Goal: Task Accomplishment & Management: Manage account settings

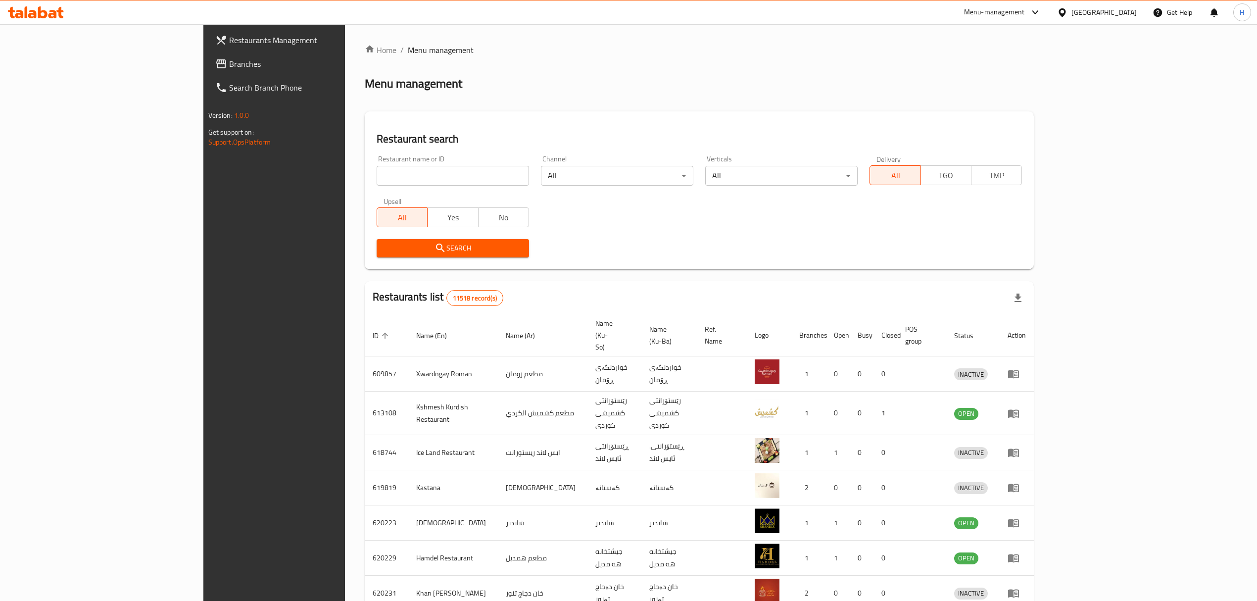
click at [425, 175] on input "search" at bounding box center [452, 176] width 152 height 20
type input "Coffee Moment"
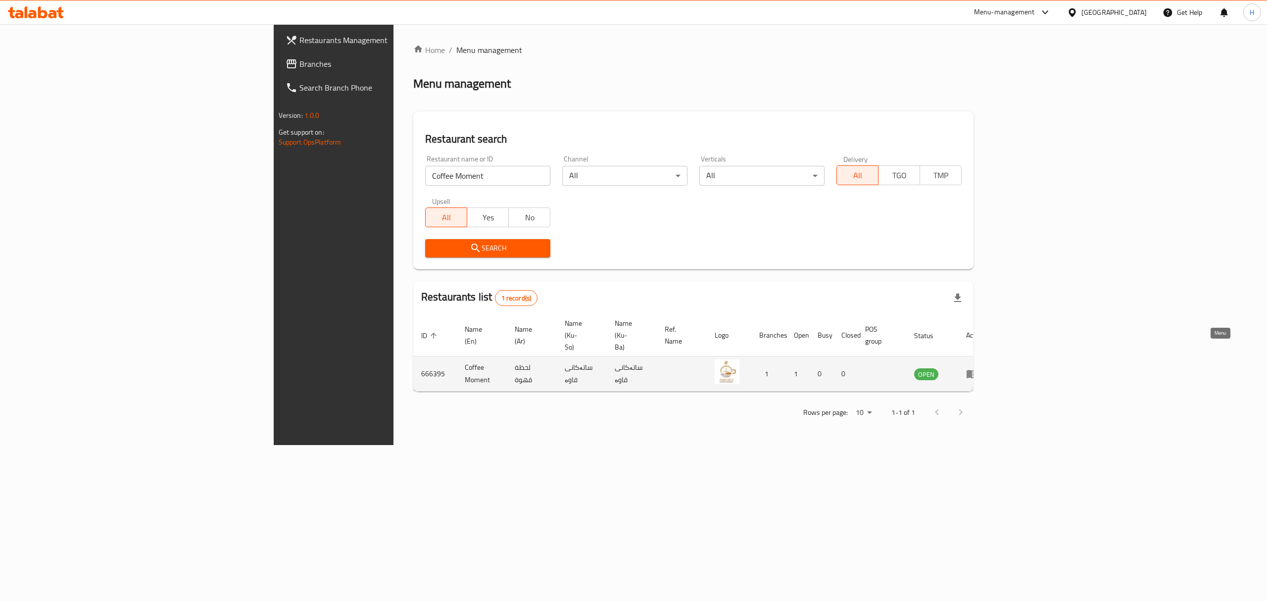
click at [978, 368] on icon "enhanced table" at bounding box center [972, 374] width 12 height 12
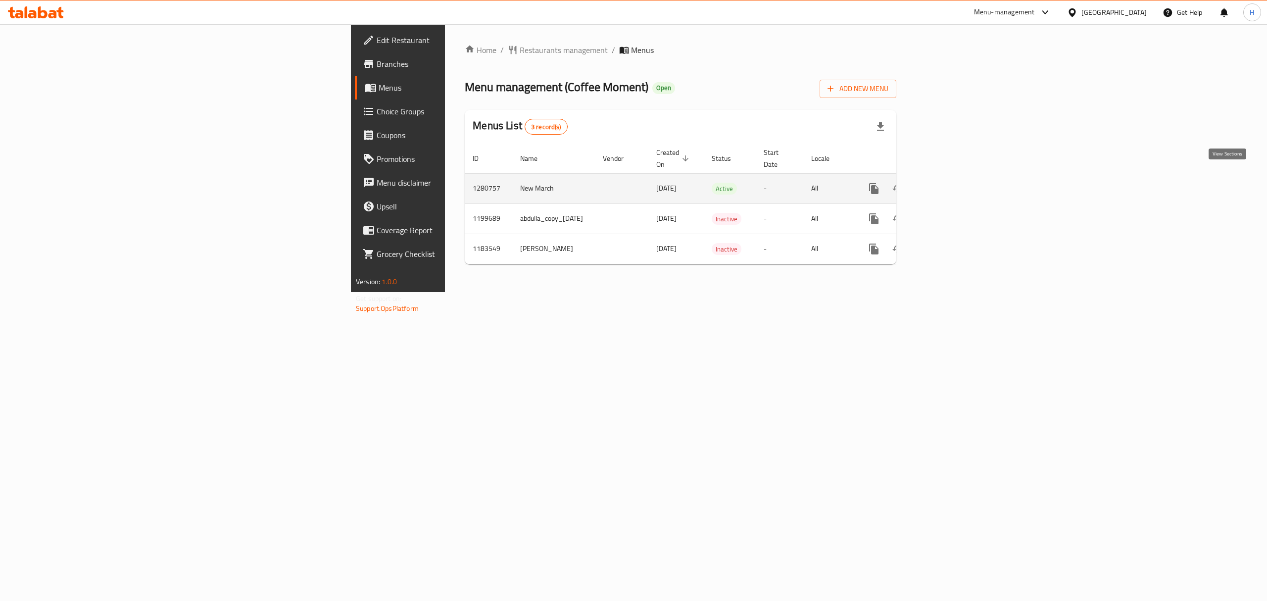
click at [951, 183] on icon "enhanced table" at bounding box center [945, 189] width 12 height 12
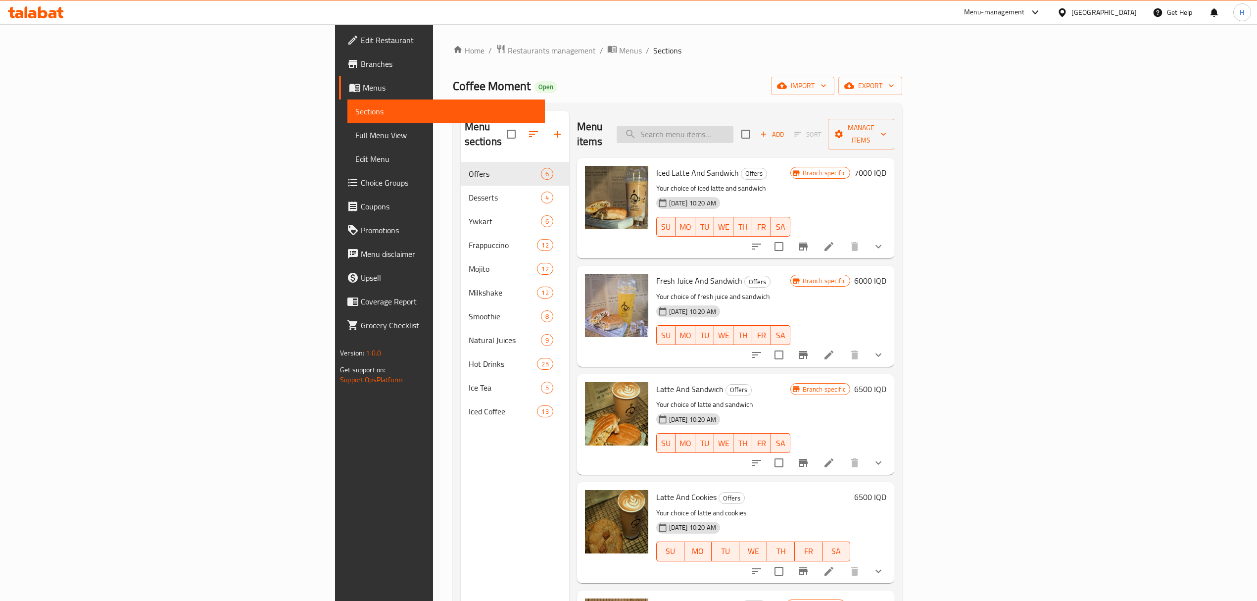
click at [733, 129] on input "search" at bounding box center [674, 134] width 117 height 17
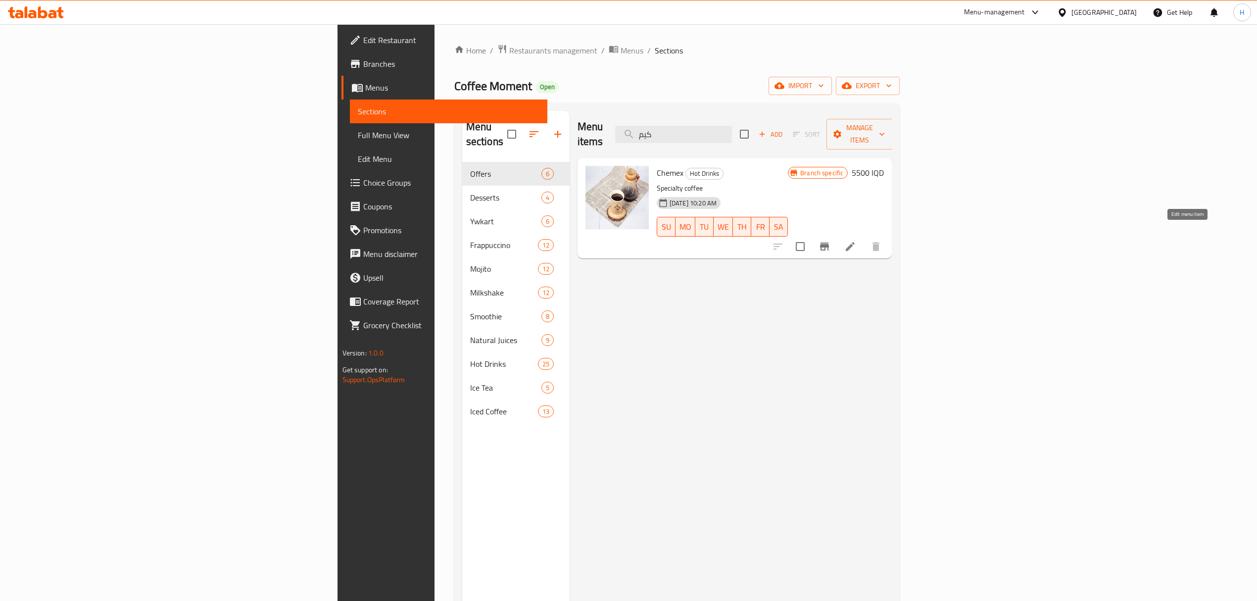
type input "كيم"
click at [854, 242] on icon at bounding box center [849, 246] width 9 height 9
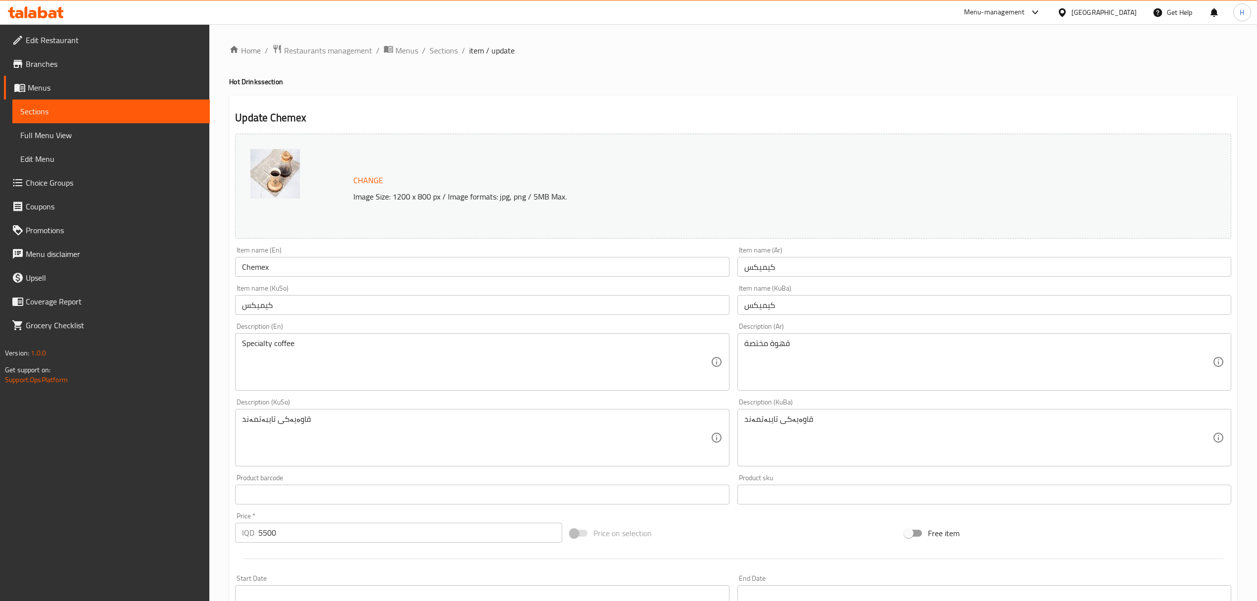
scroll to position [226, 0]
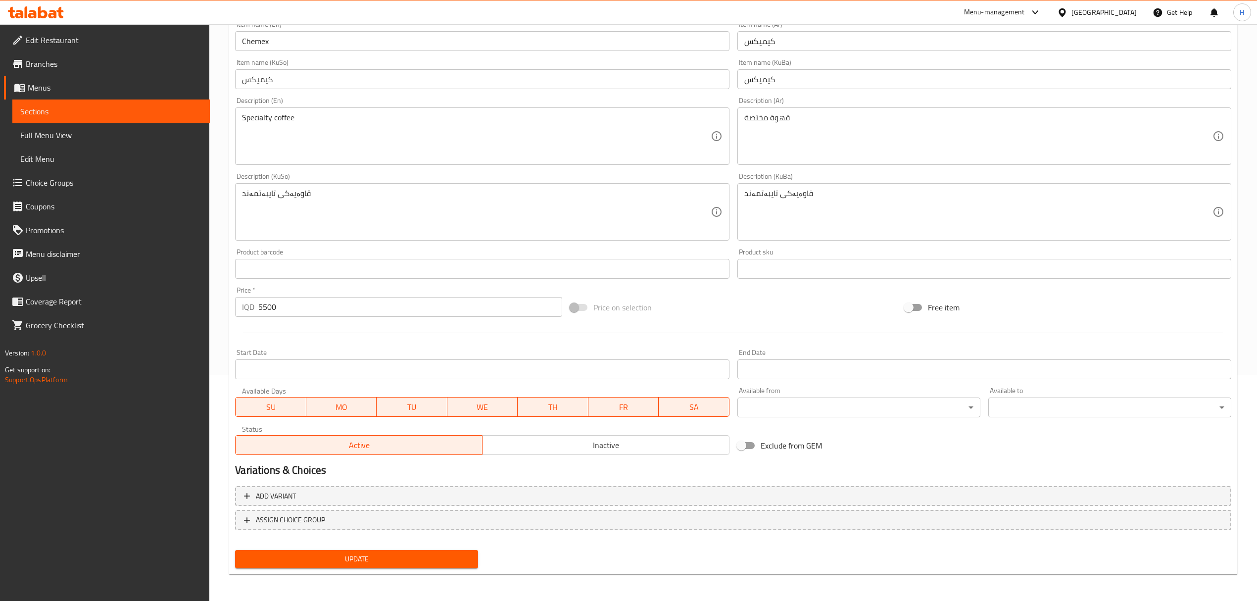
click at [597, 440] on span "Inactive" at bounding box center [605, 445] width 239 height 14
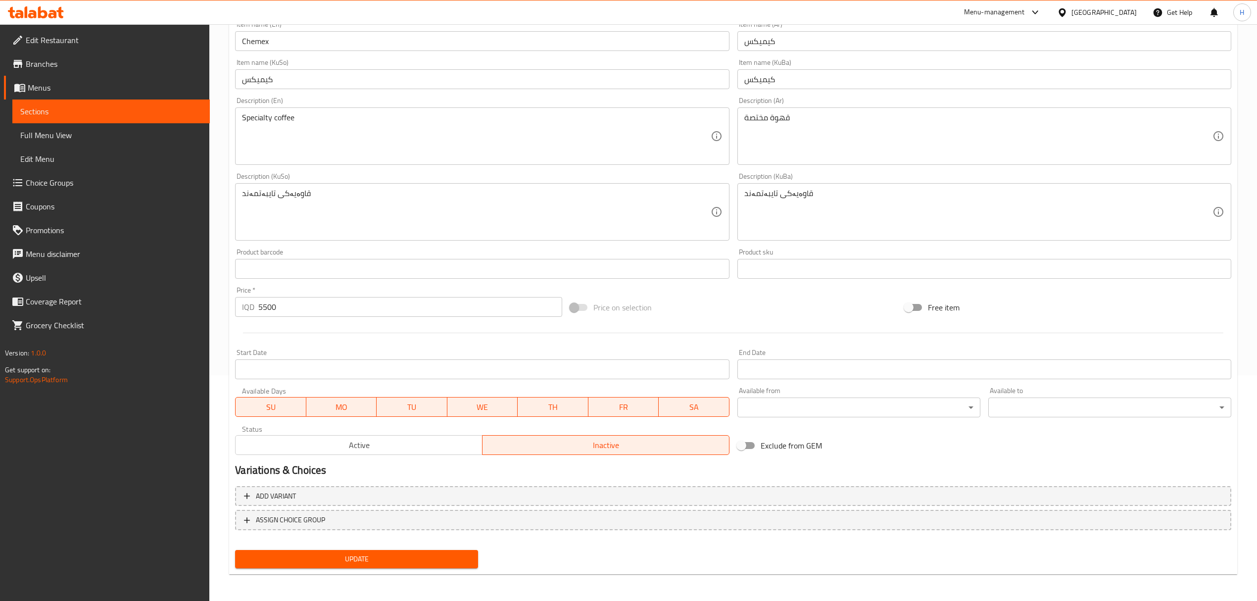
click at [440, 553] on span "Update" at bounding box center [356, 559] width 227 height 12
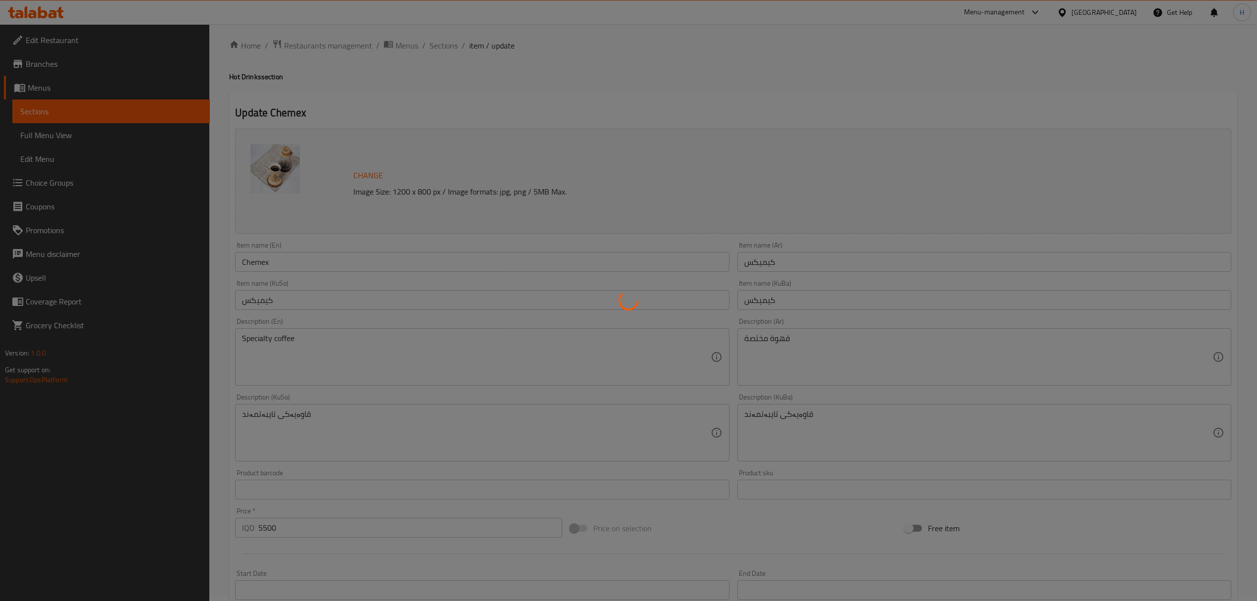
scroll to position [0, 0]
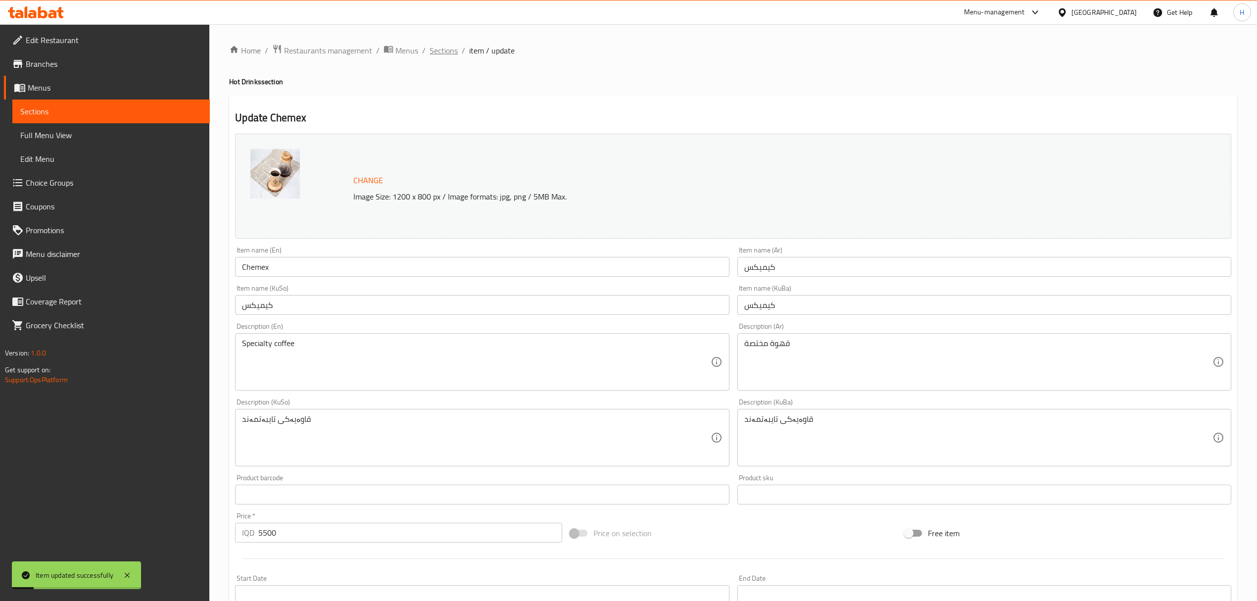
click at [444, 50] on span "Sections" at bounding box center [443, 51] width 28 height 12
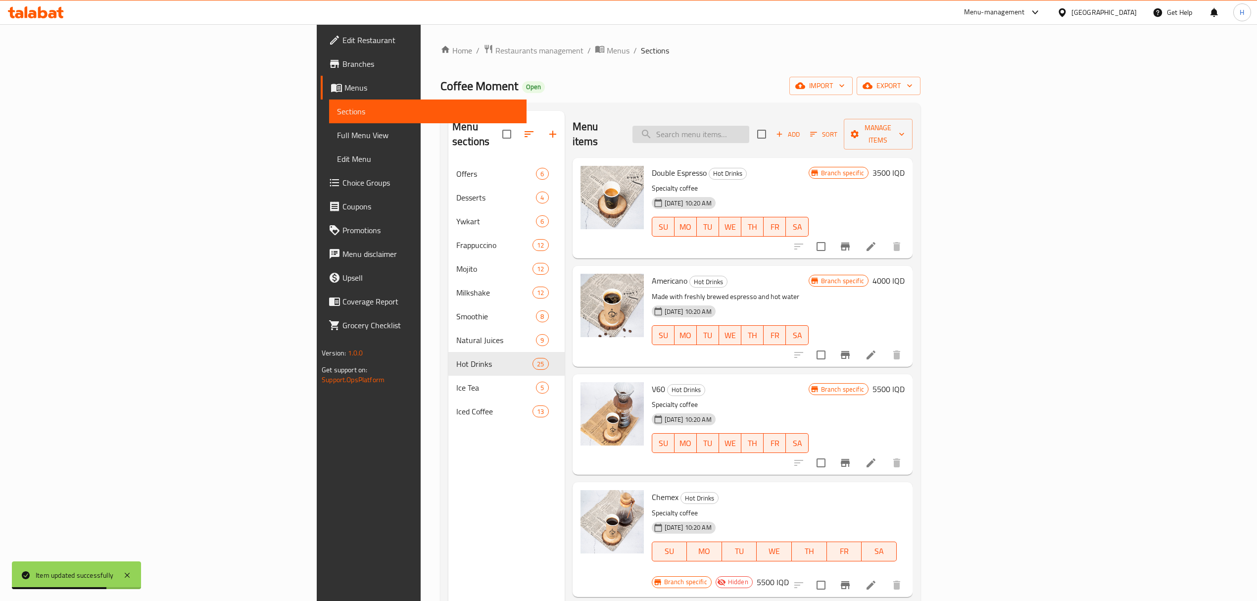
click at [749, 126] on input "search" at bounding box center [690, 134] width 117 height 17
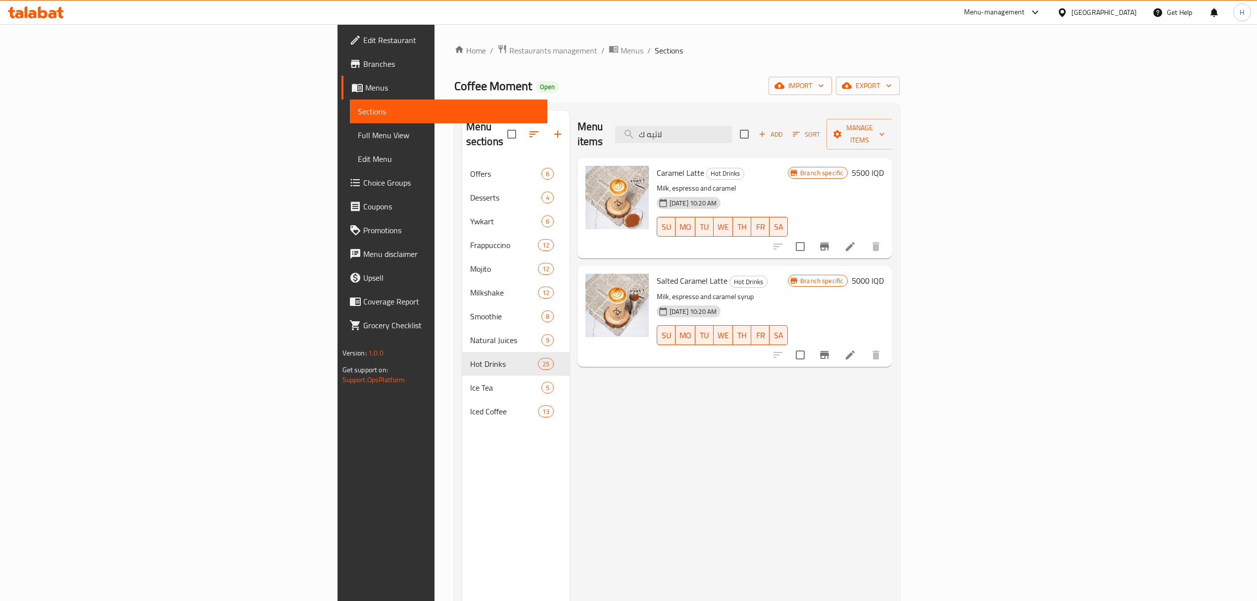
type input "لاتيه ك"
click at [884, 166] on h6 "5500 IQD" at bounding box center [867, 173] width 32 height 14
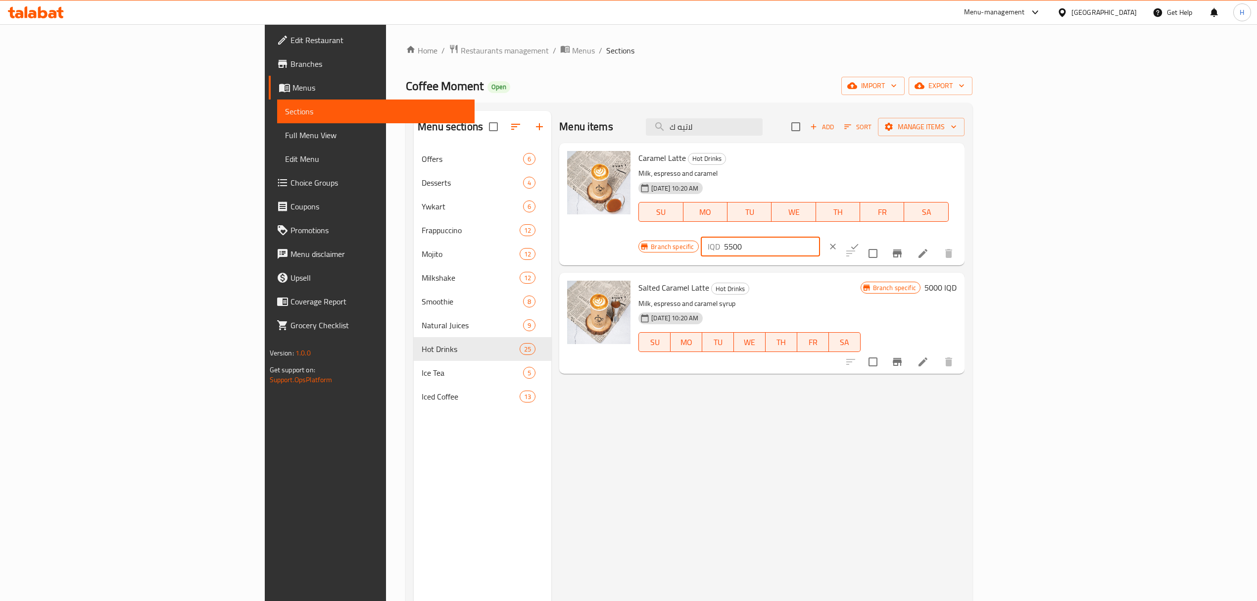
click at [820, 236] on input "5500" at bounding box center [772, 246] width 96 height 20
type input "5000"
click button "ok" at bounding box center [855, 246] width 22 height 22
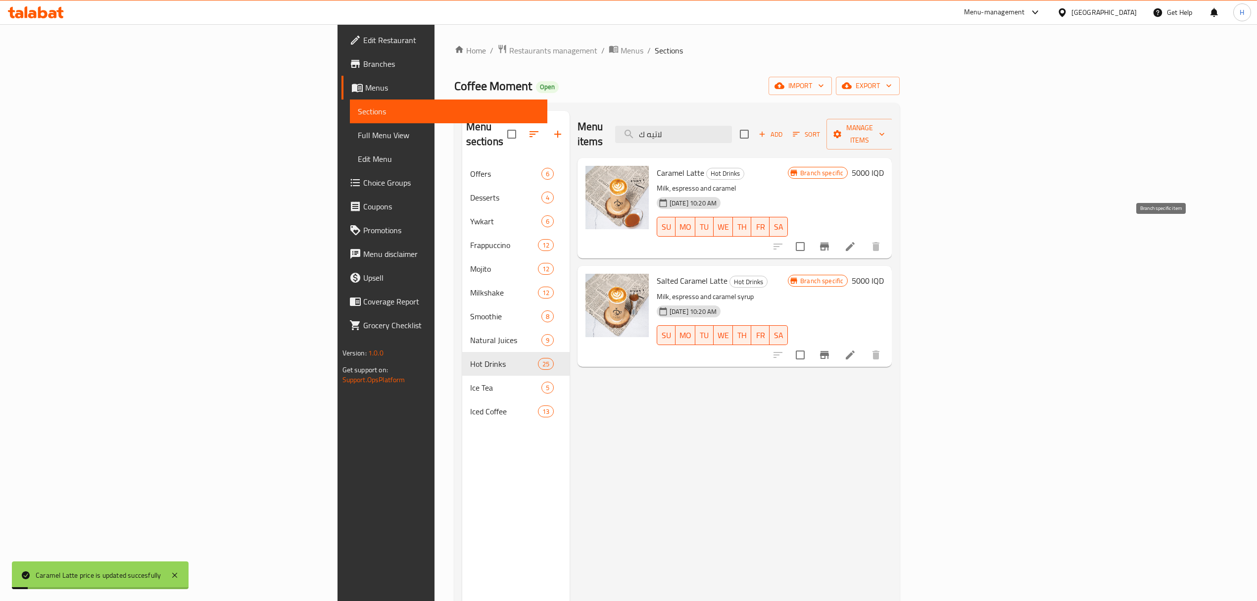
click at [829, 242] on icon "Branch-specific-item" at bounding box center [824, 246] width 9 height 8
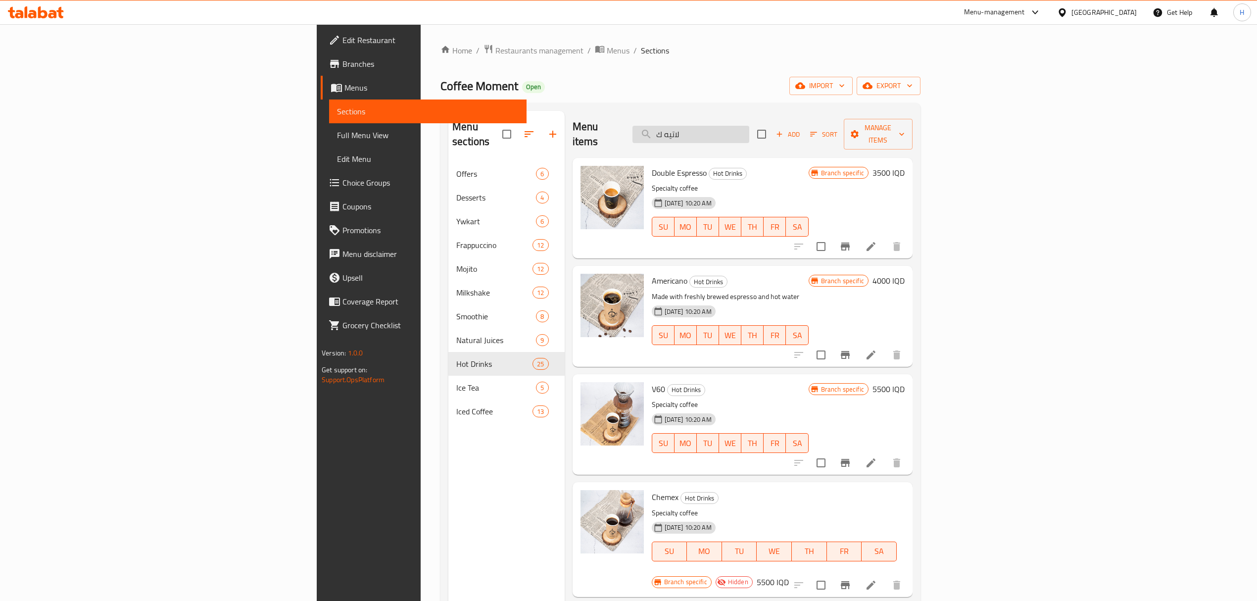
click at [749, 126] on input "لاتيه ك" at bounding box center [690, 134] width 117 height 17
type input "لاتيه ك"
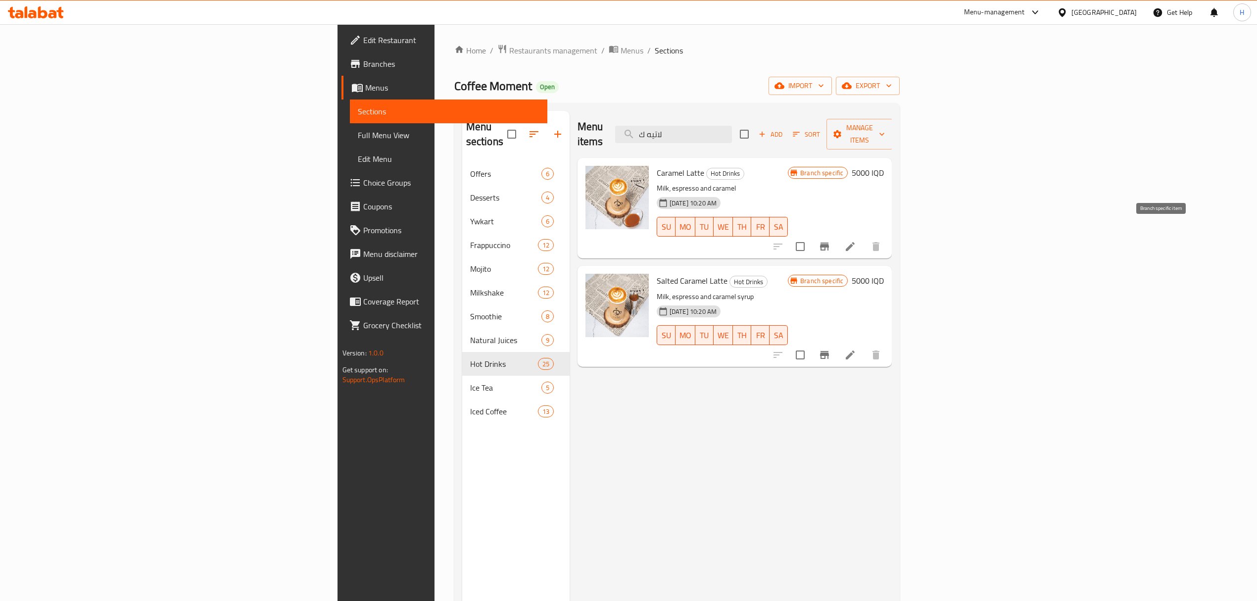
click at [836, 235] on button "Branch-specific-item" at bounding box center [824, 247] width 24 height 24
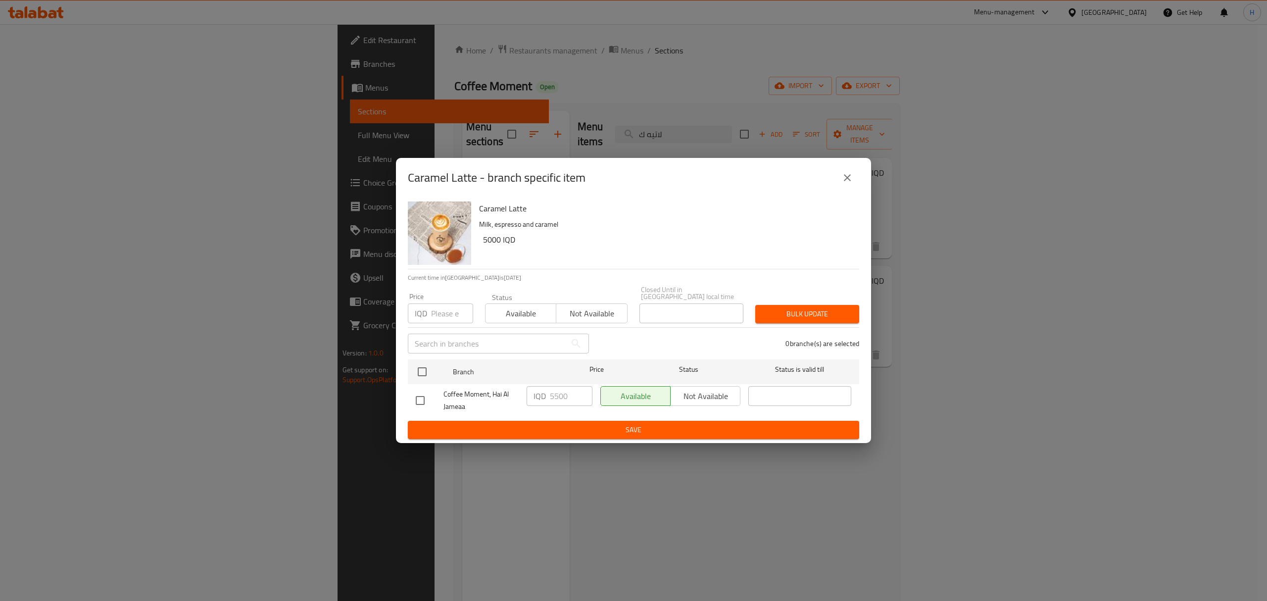
click at [422, 390] on input "checkbox" at bounding box center [420, 400] width 21 height 21
checkbox input "true"
drag, startPoint x: 553, startPoint y: 395, endPoint x: 559, endPoint y: 395, distance: 5.9
click at [559, 395] on input "5500" at bounding box center [571, 396] width 43 height 20
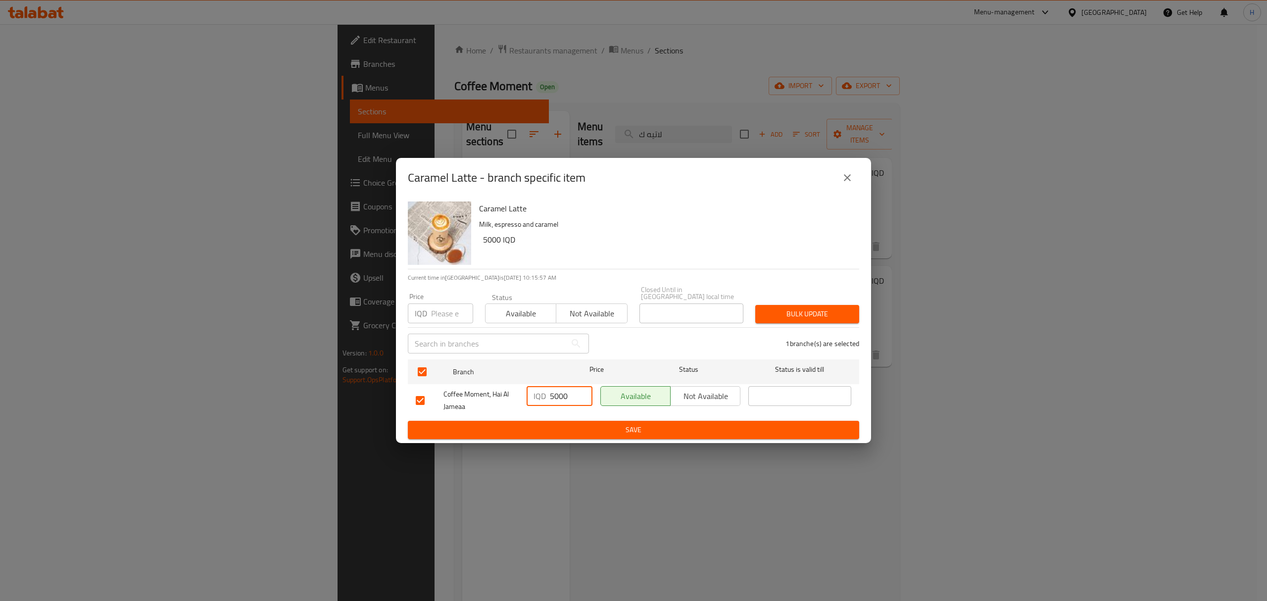
type input "5000"
click at [604, 430] on span "Save" at bounding box center [633, 429] width 435 height 12
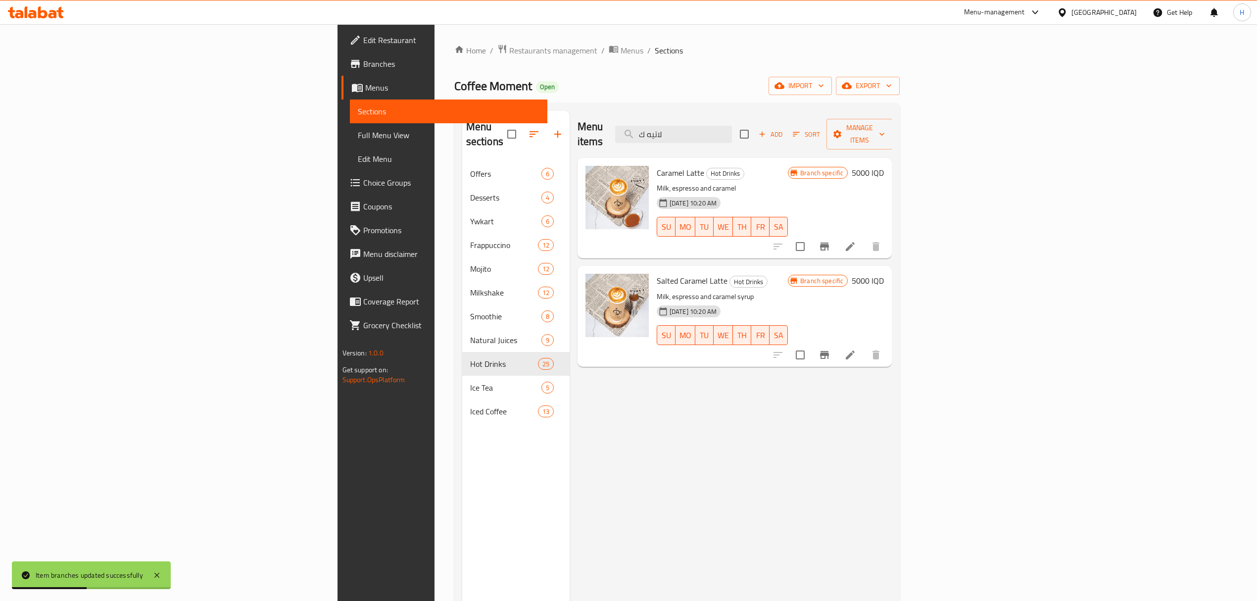
click at [785, 158] on div "Caramel Latte Hot Drinks Milk، espresso and caramel [DATE] 10:20 AM SU MO TU WE…" at bounding box center [734, 208] width 315 height 100
click at [732, 126] on input "لاتيه ك" at bounding box center [673, 134] width 117 height 17
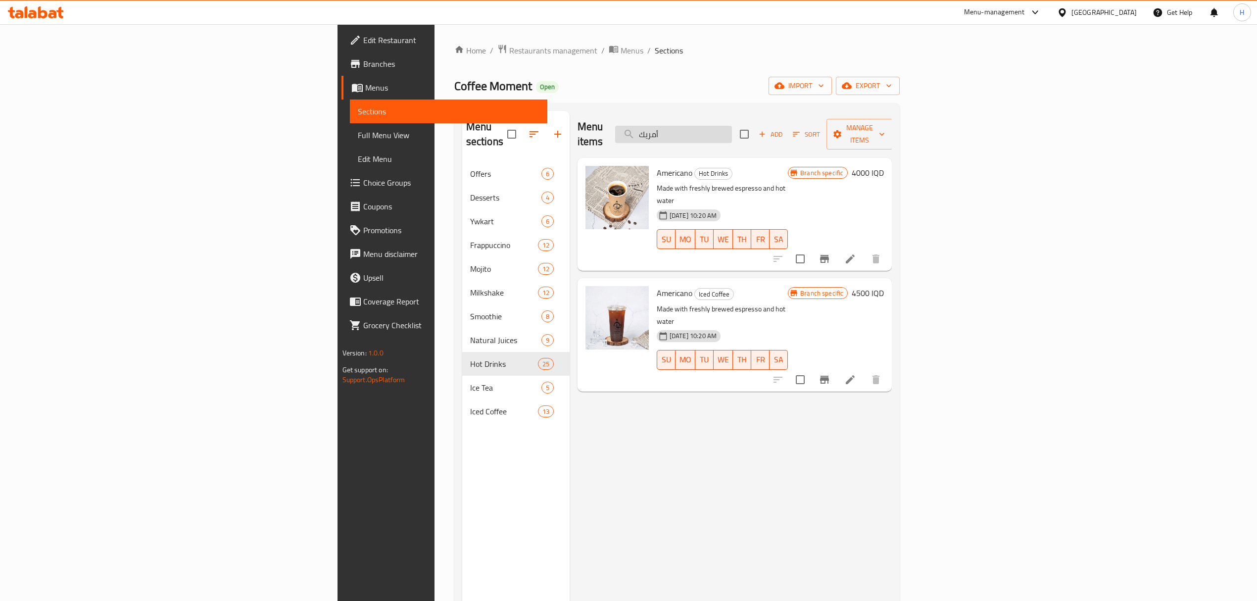
click at [732, 128] on input "أمريك" at bounding box center [673, 134] width 117 height 17
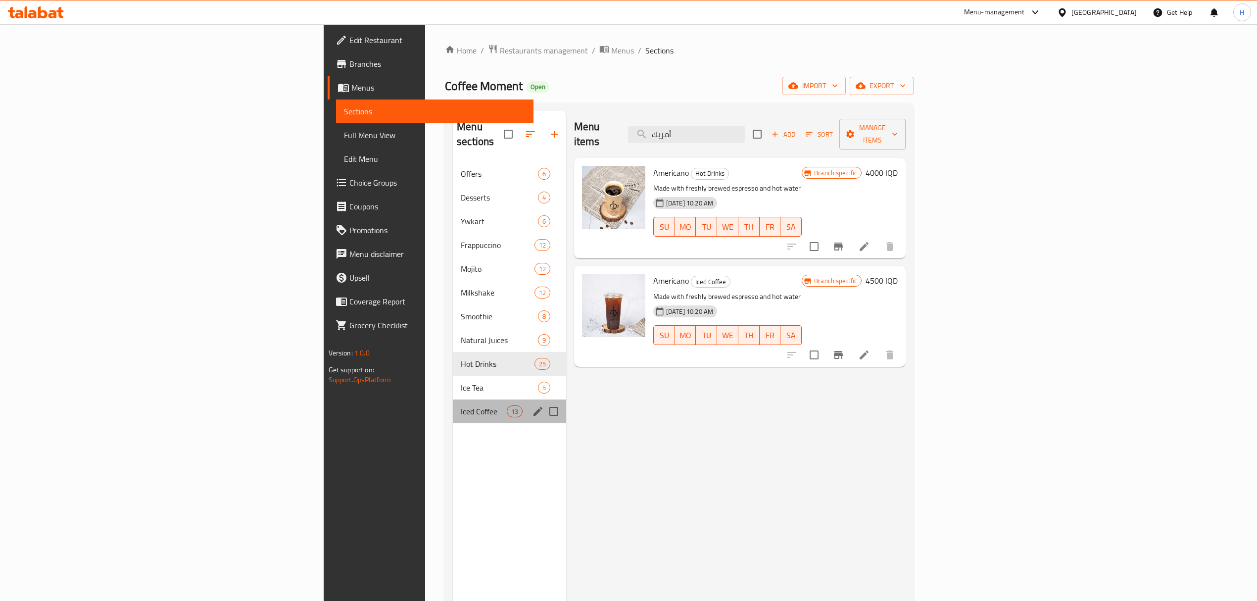
click at [453, 399] on div "Iced Coffee 13" at bounding box center [509, 411] width 113 height 24
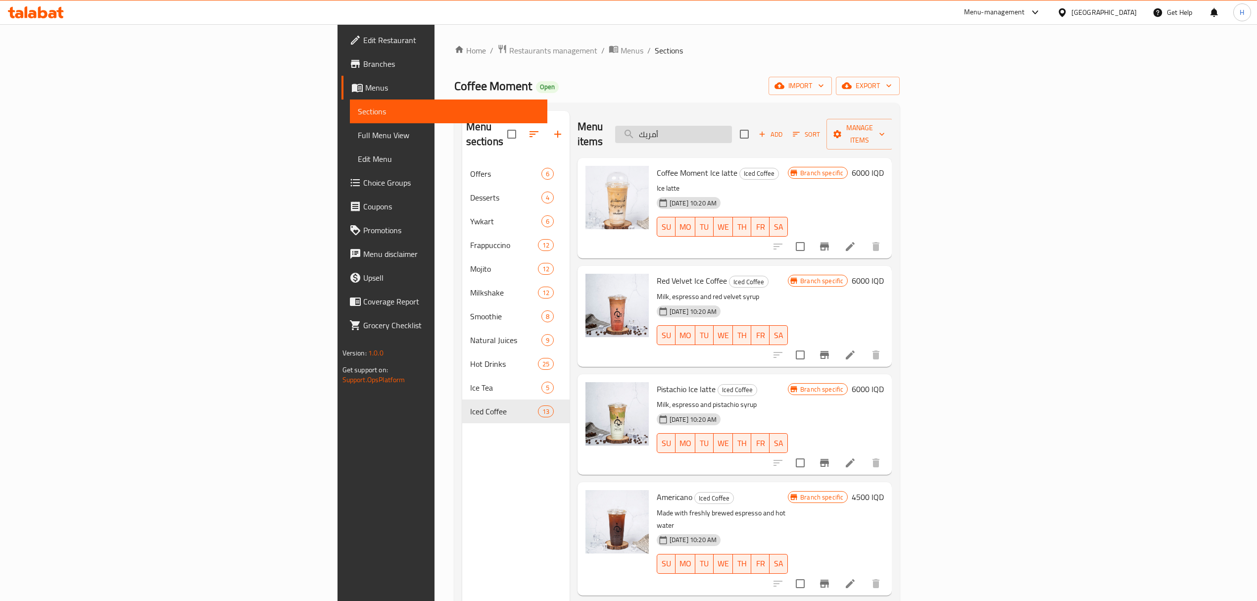
click at [732, 127] on input "أمريك" at bounding box center [673, 134] width 117 height 17
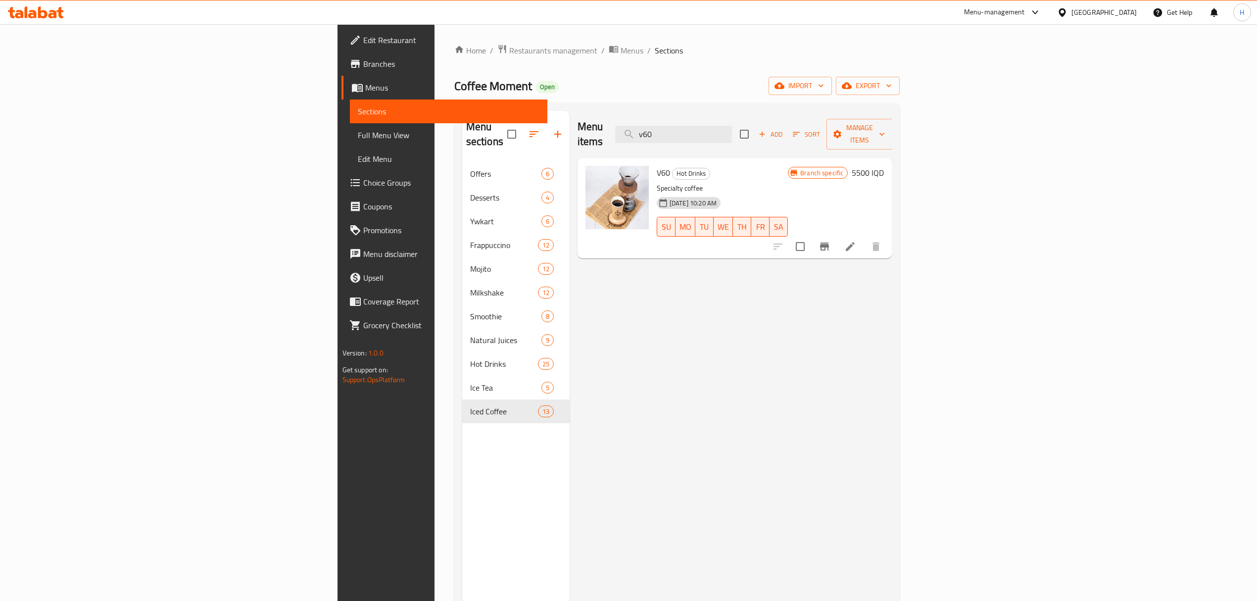
type input "v60"
click at [851, 91] on div "Coffee Moment Open import export" at bounding box center [677, 86] width 446 height 18
click at [784, 129] on span "Add" at bounding box center [770, 134] width 27 height 11
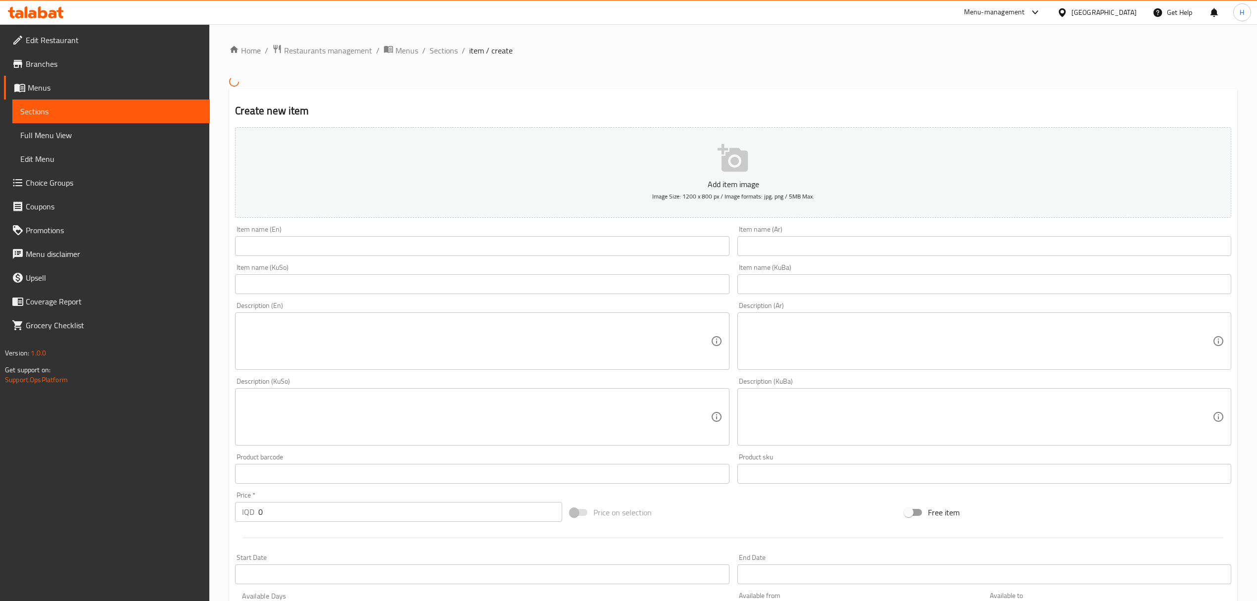
click at [459, 236] on div "Item name (En) Item name (En)" at bounding box center [482, 241] width 494 height 30
click at [460, 240] on input "text" at bounding box center [482, 246] width 494 height 20
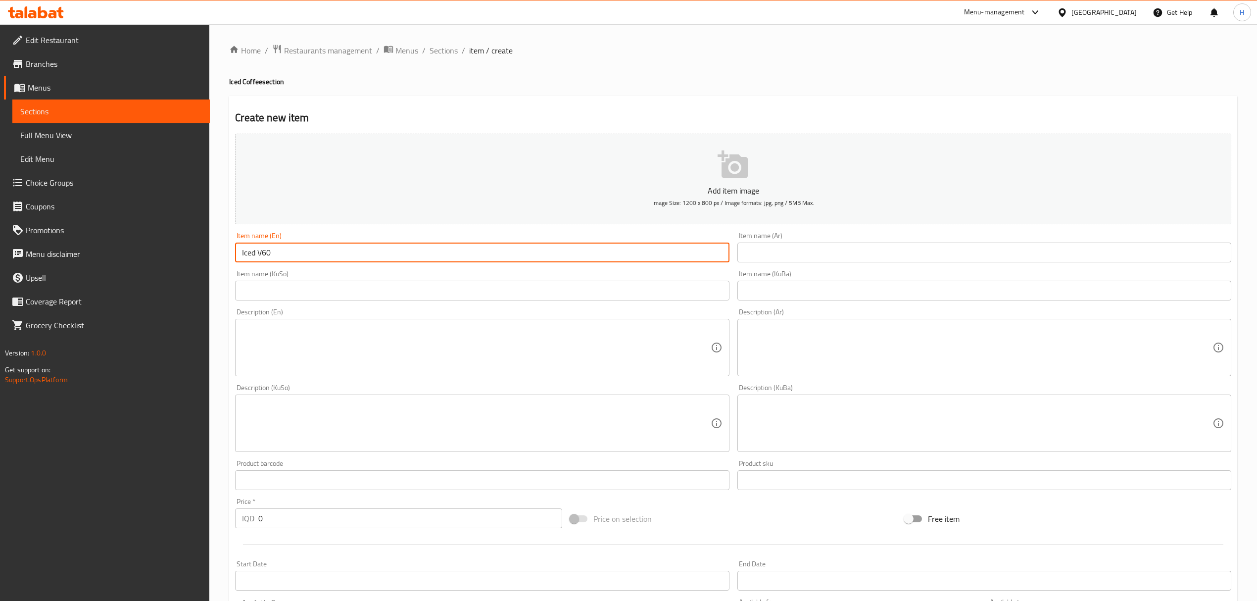
type input "Iced V60"
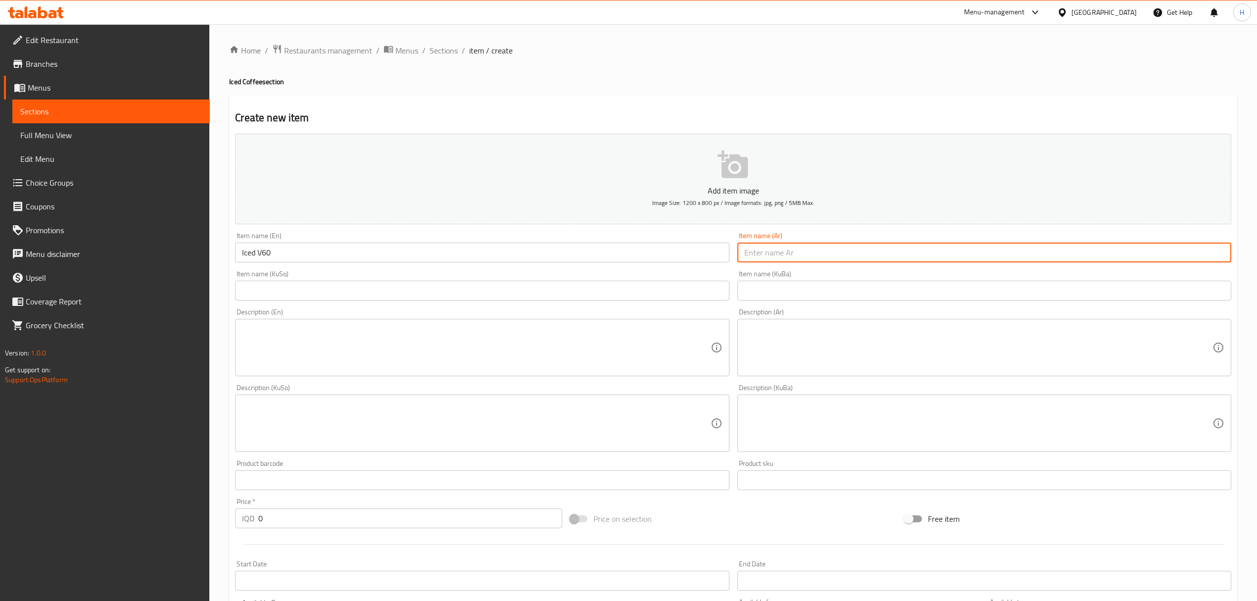
click at [895, 257] on input "text" at bounding box center [984, 252] width 494 height 20
type input "ايس في 60"
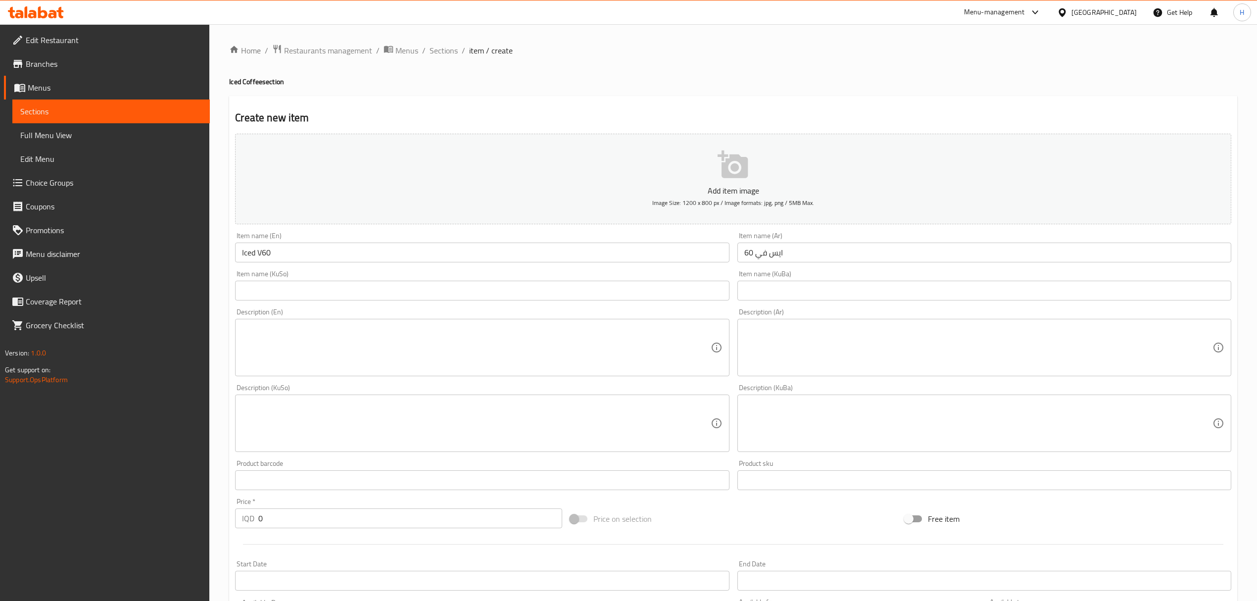
click at [675, 99] on div "Create new item Add item image Image Size: 1200 x 800 px / Image formats: jpg, …" at bounding box center [733, 441] width 1008 height 690
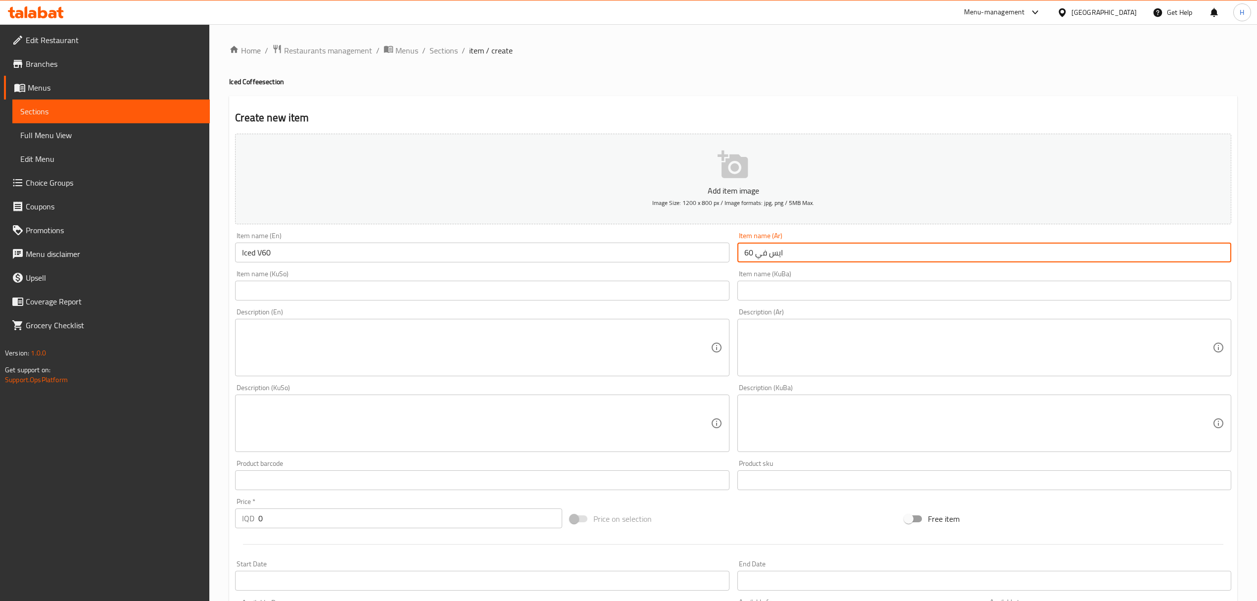
click at [764, 252] on input "ايس في 60" at bounding box center [984, 252] width 494 height 20
drag, startPoint x: 646, startPoint y: 289, endPoint x: 724, endPoint y: 297, distance: 79.1
click at [646, 289] on input "text" at bounding box center [482, 291] width 494 height 20
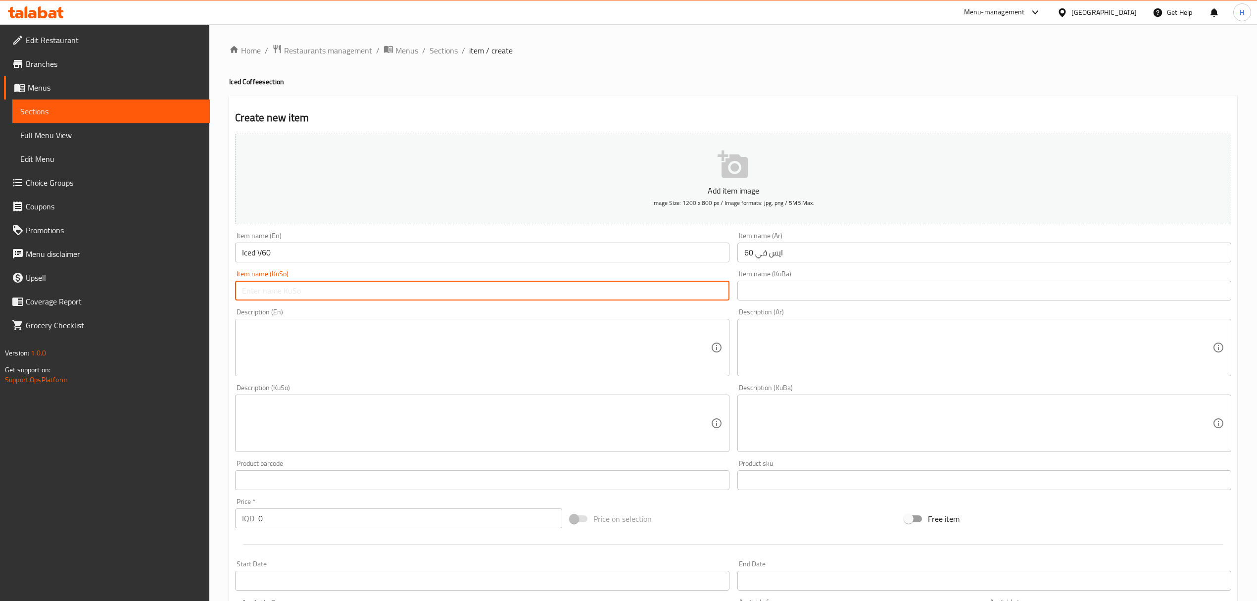
paste input "ايس في 60"
type input "ايس في 60"
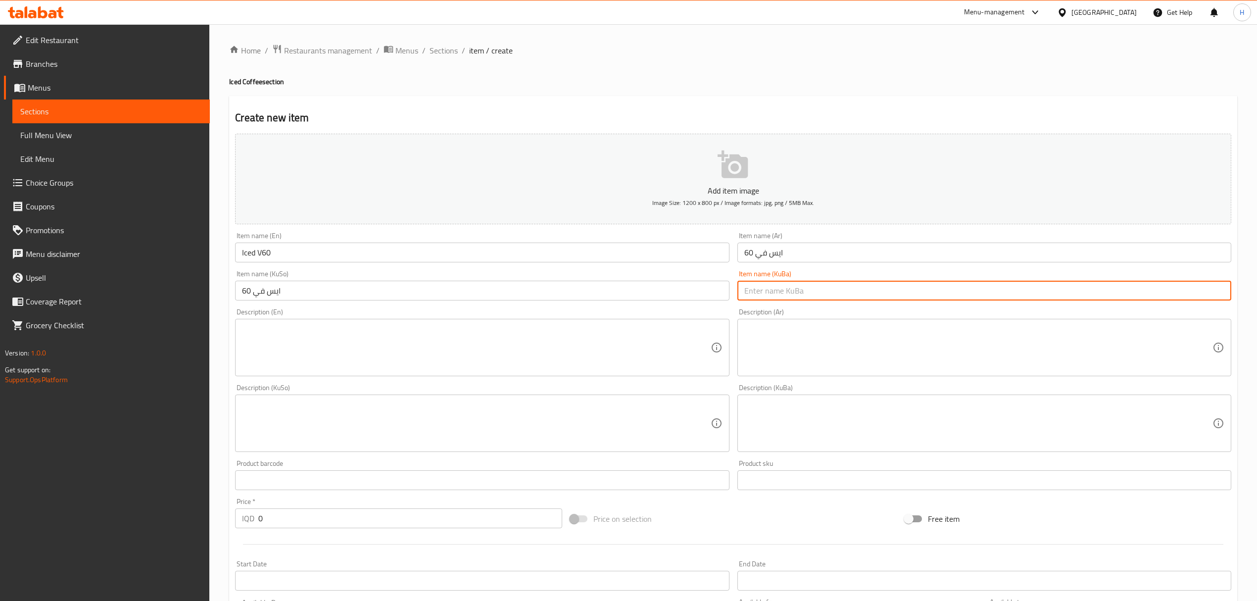
click at [788, 297] on input "text" at bounding box center [984, 291] width 494 height 20
paste input "ايس في 60"
type input "ايس في 60"
click at [559, 350] on textarea at bounding box center [476, 347] width 468 height 47
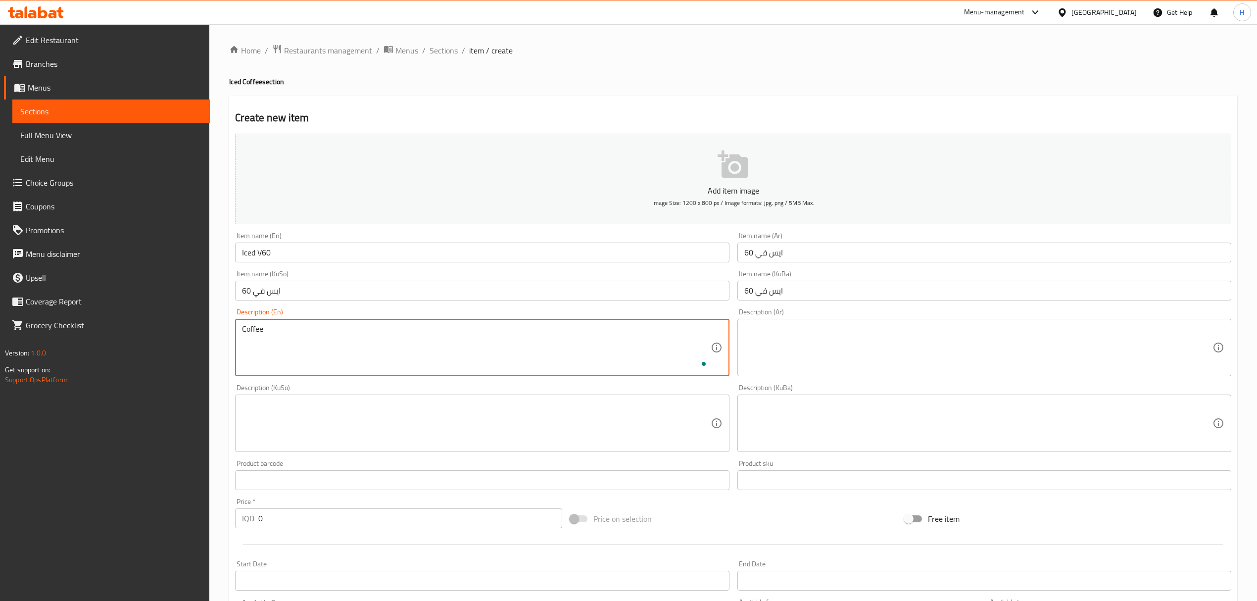
type textarea "Coffee"
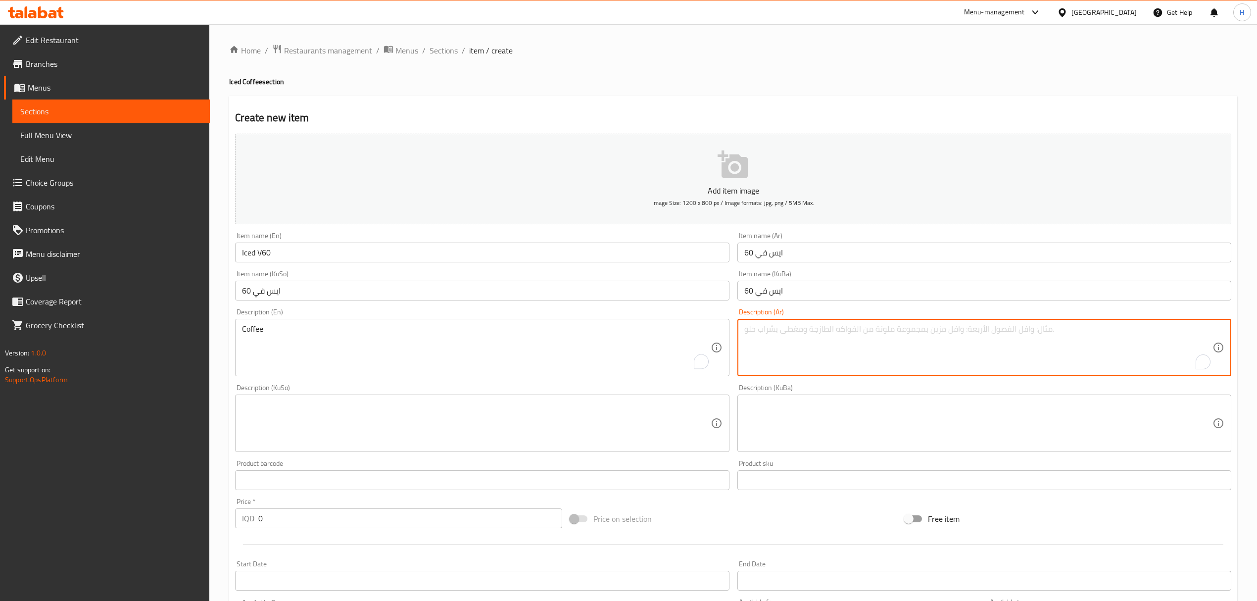
type textarea "C"
type textarea "كوفي"
click at [517, 430] on textarea at bounding box center [476, 423] width 468 height 47
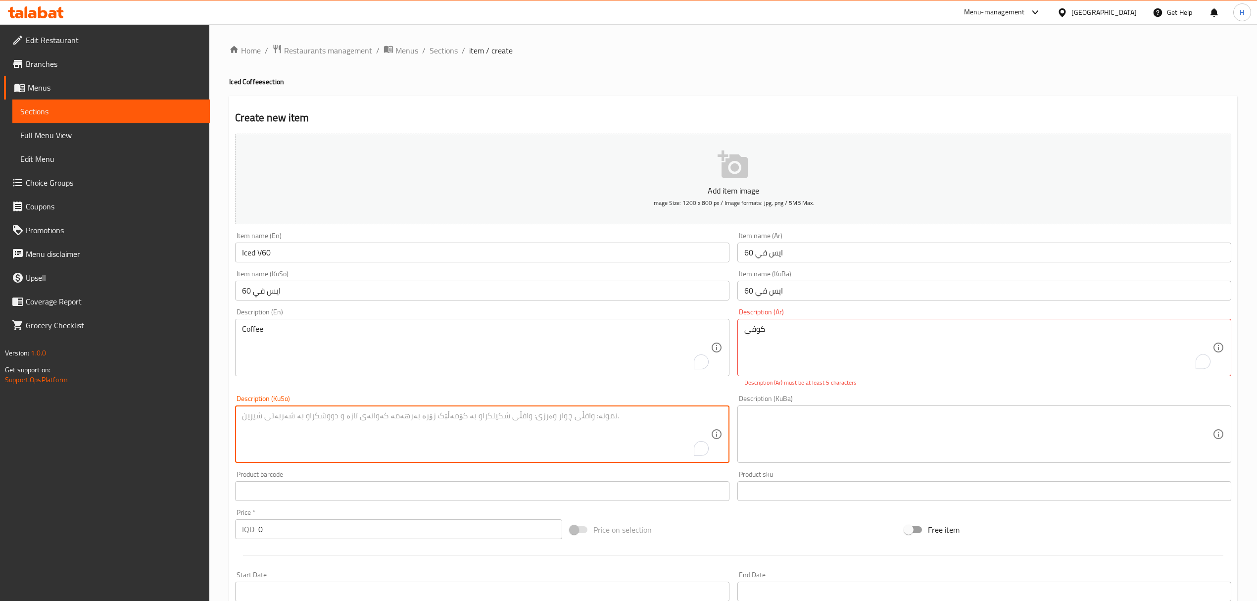
click at [306, 537] on input "0" at bounding box center [409, 529] width 303 height 20
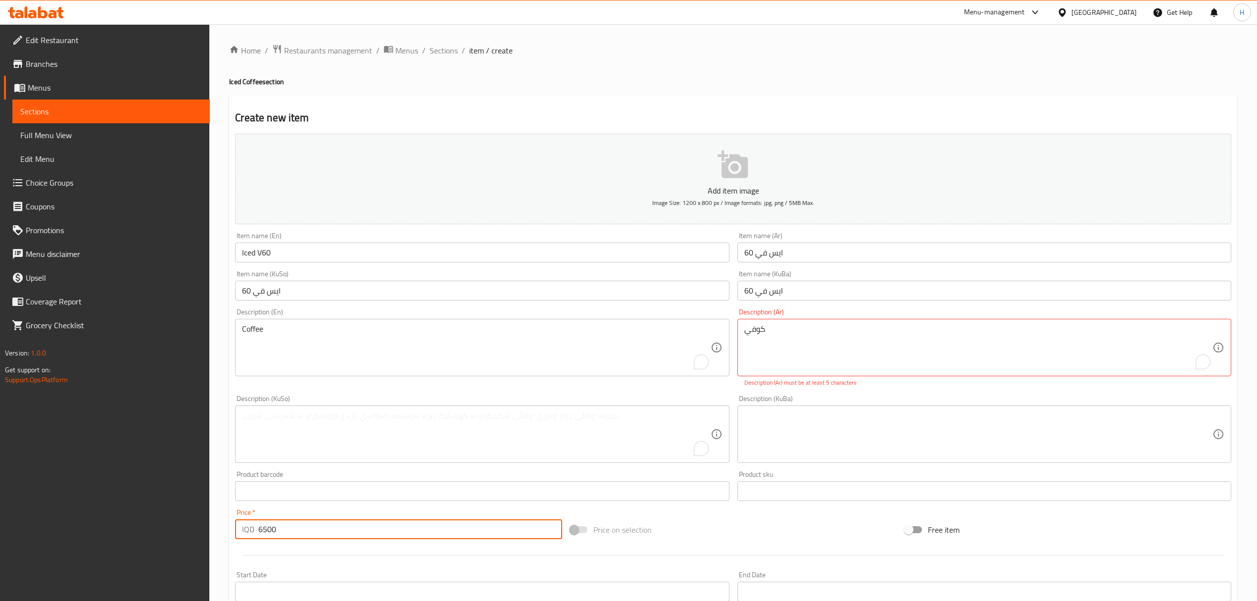
scroll to position [222, 0]
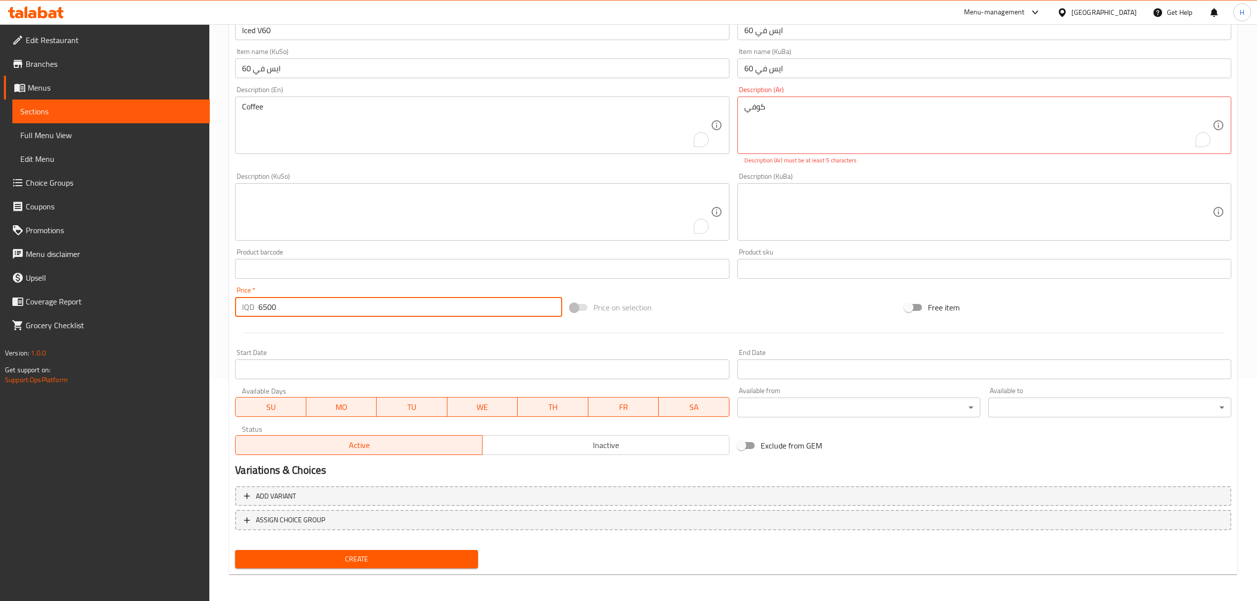
type input "6500"
click at [372, 559] on span "Create" at bounding box center [356, 559] width 227 height 12
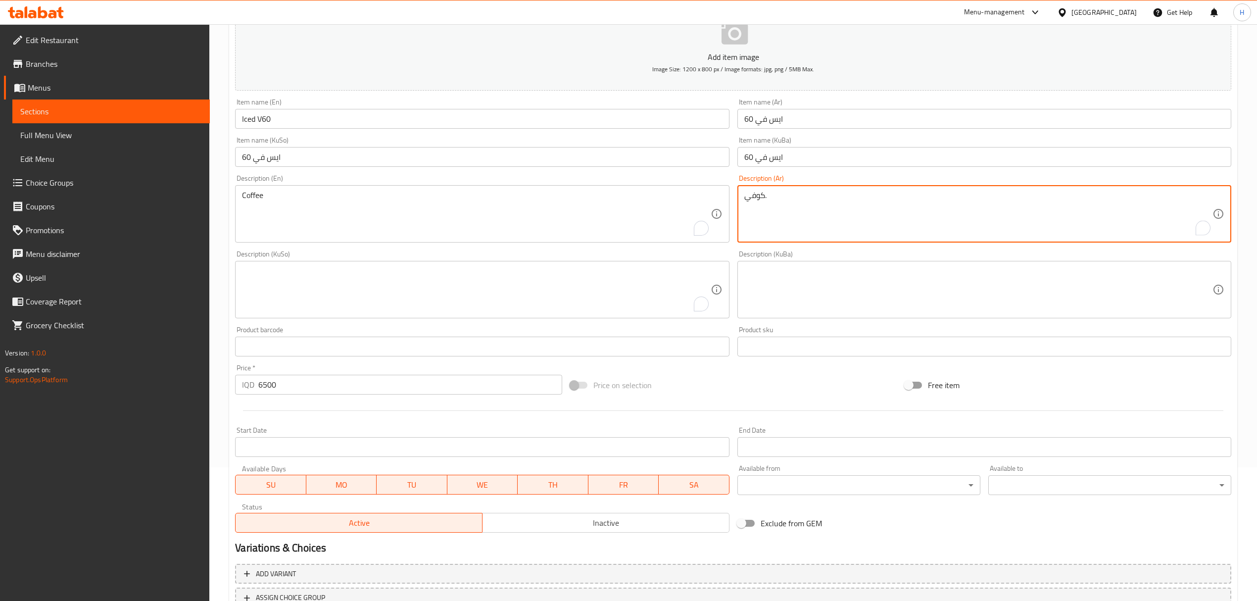
scroll to position [212, 0]
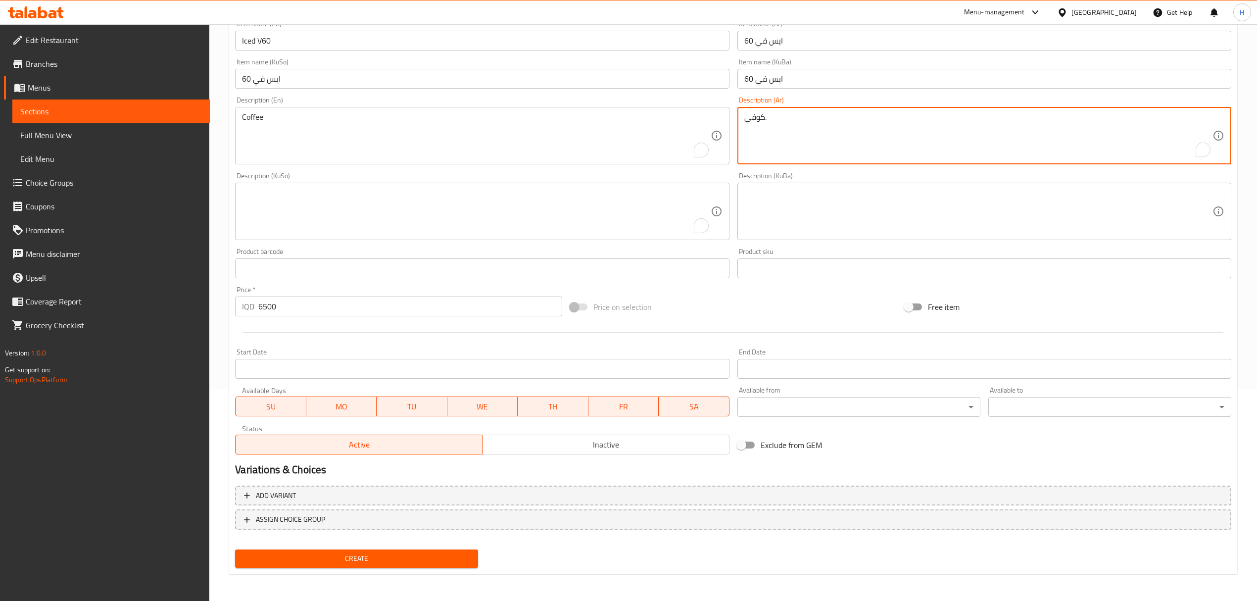
type textarea "كوفي."
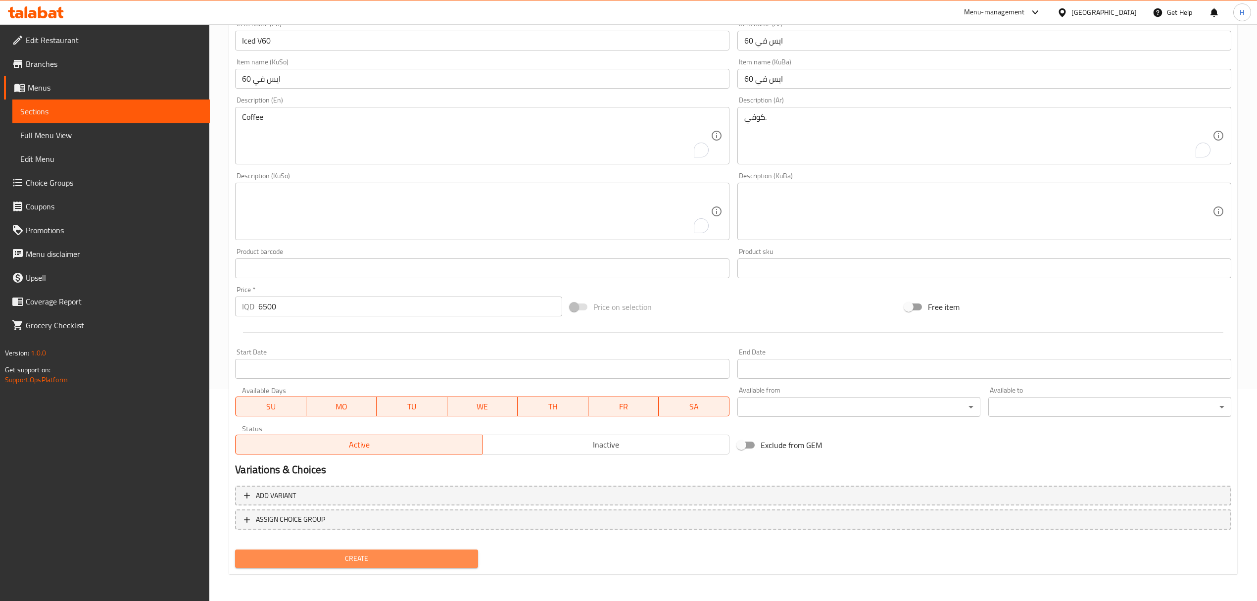
click at [399, 552] on span "Create" at bounding box center [356, 558] width 227 height 12
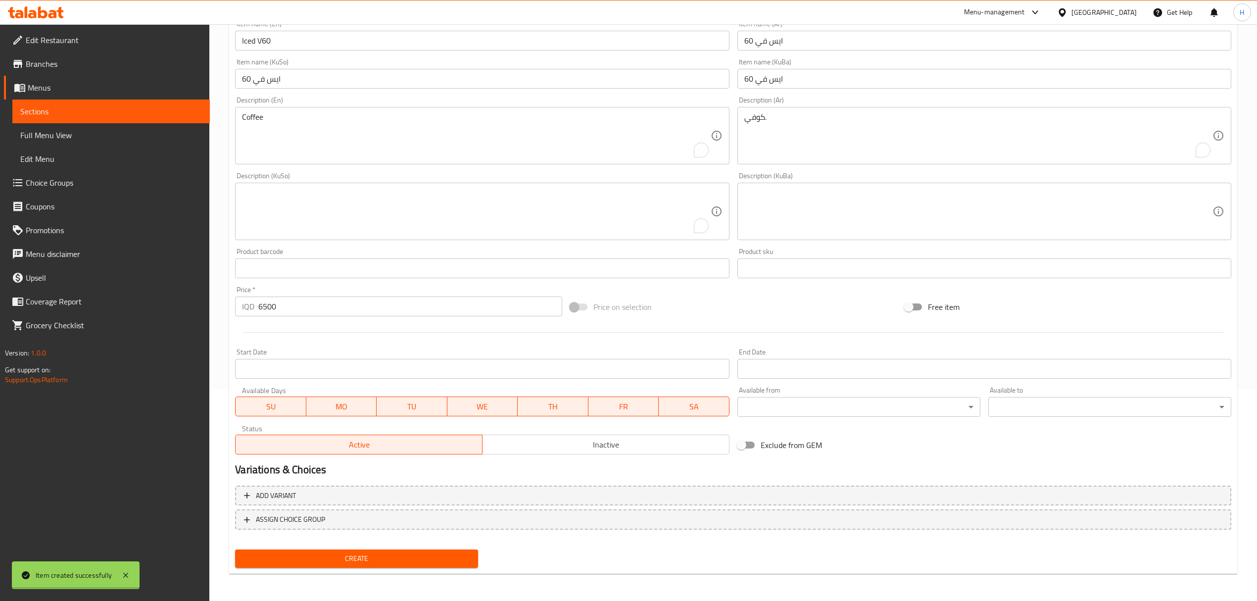
type input "0"
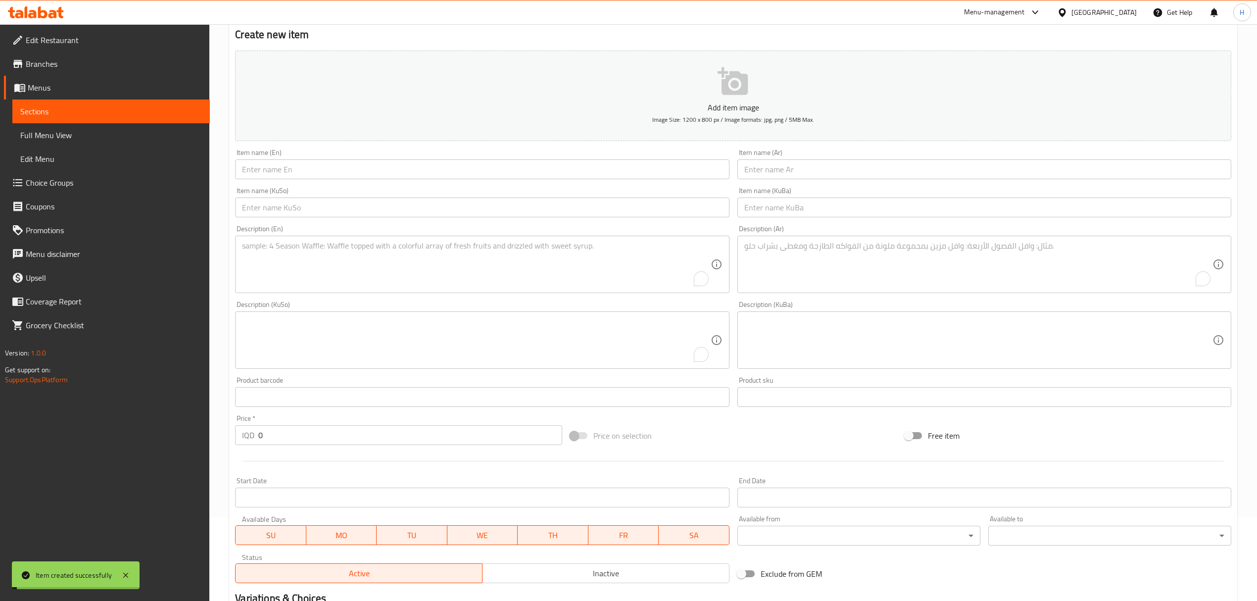
scroll to position [0, 0]
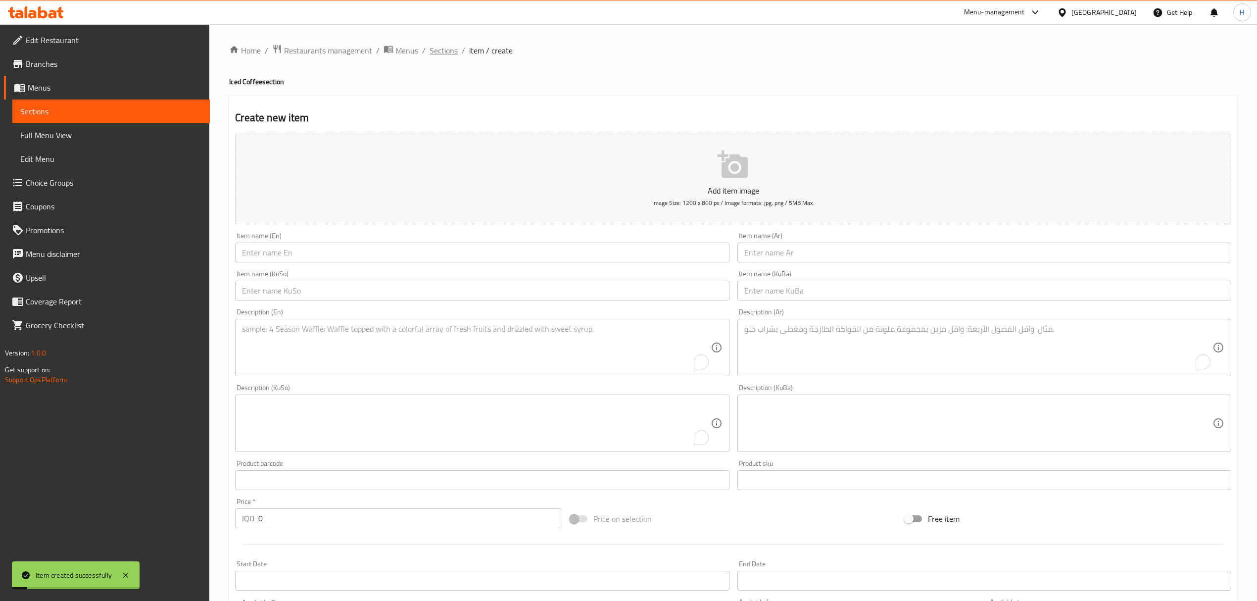
click at [449, 47] on span "Sections" at bounding box center [443, 51] width 28 height 12
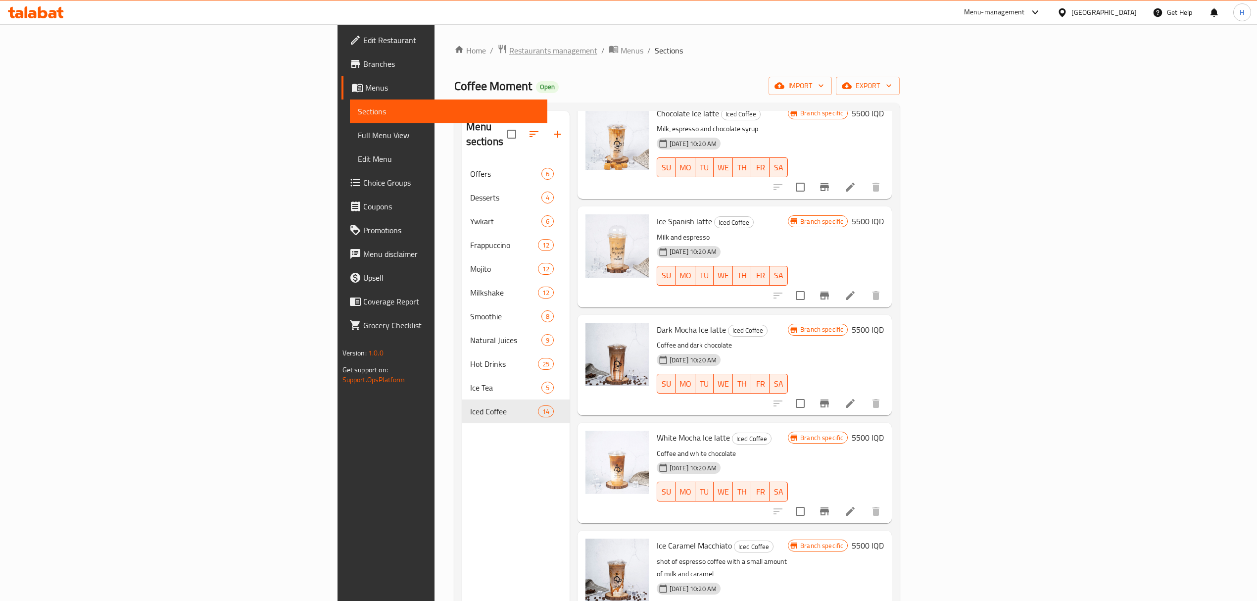
click at [509, 52] on span "Restaurants management" at bounding box center [553, 51] width 88 height 12
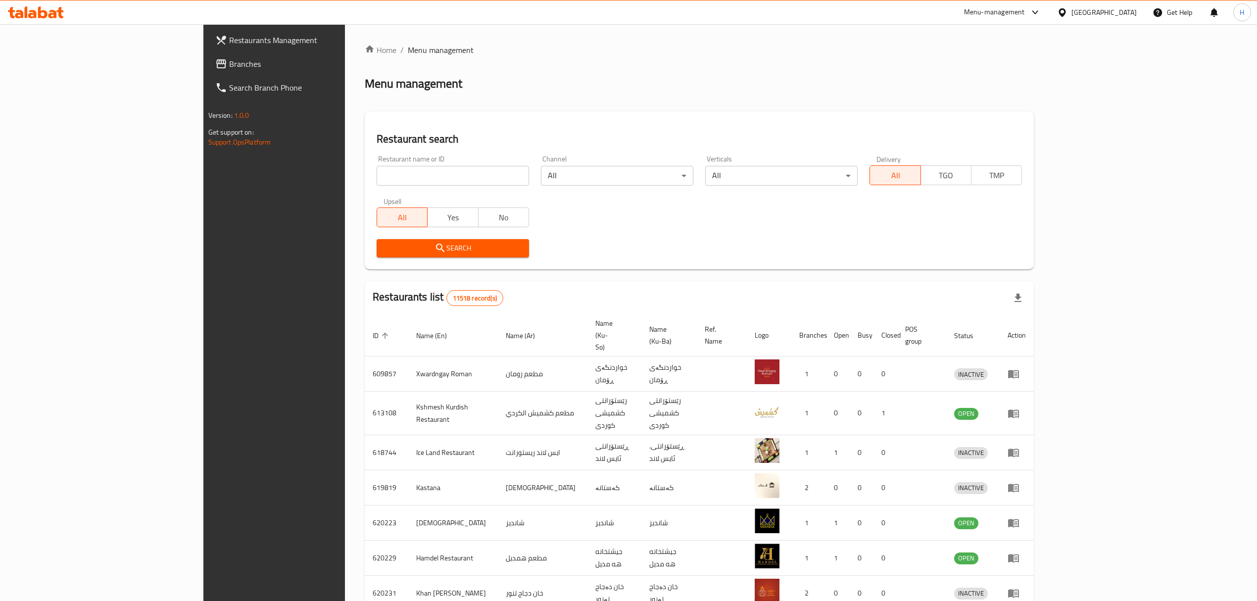
click at [426, 176] on input "search" at bounding box center [452, 176] width 152 height 20
type input "stag"
click button "Search" at bounding box center [452, 248] width 152 height 18
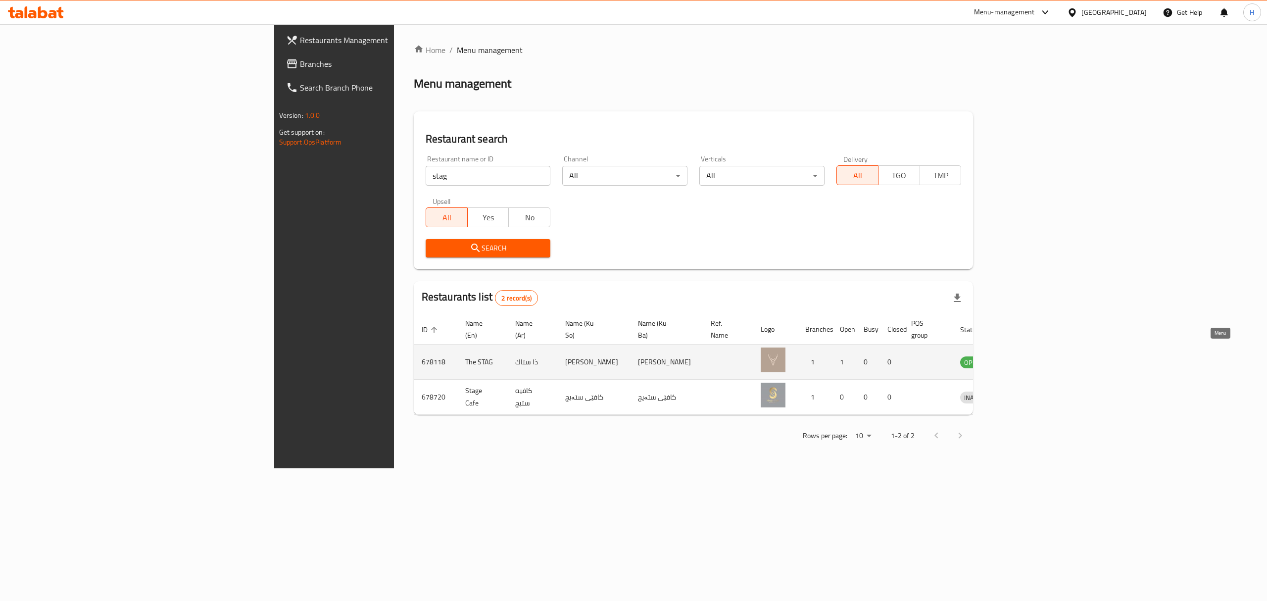
click at [1025, 356] on icon "enhanced table" at bounding box center [1019, 362] width 12 height 12
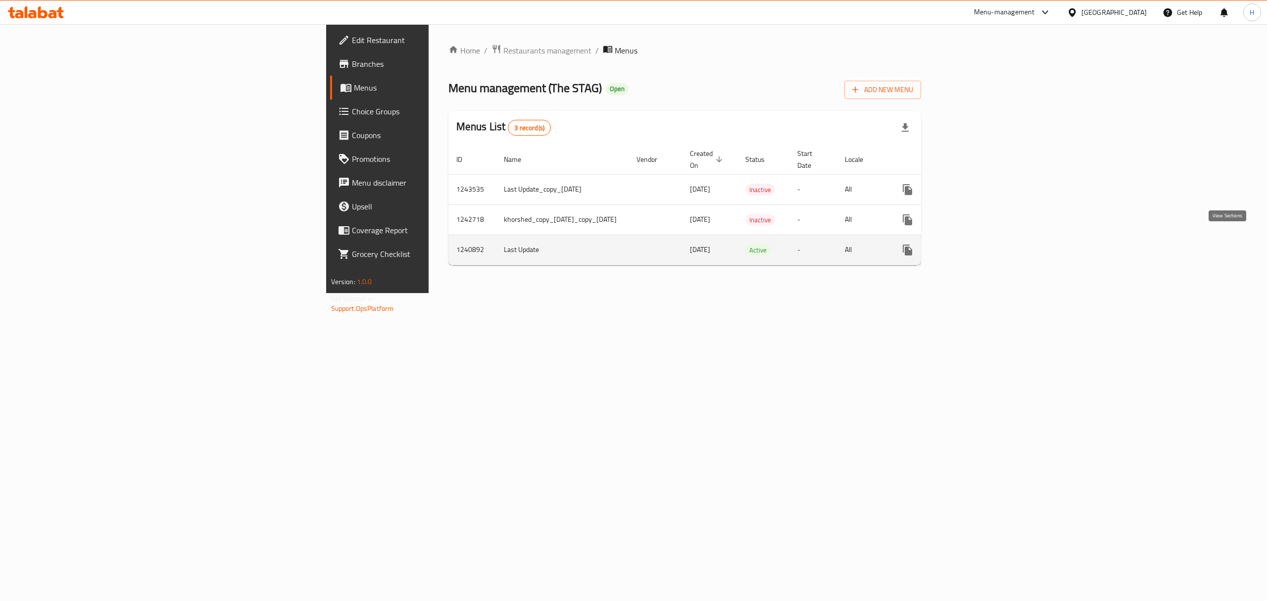
click at [985, 244] on icon "enhanced table" at bounding box center [979, 250] width 12 height 12
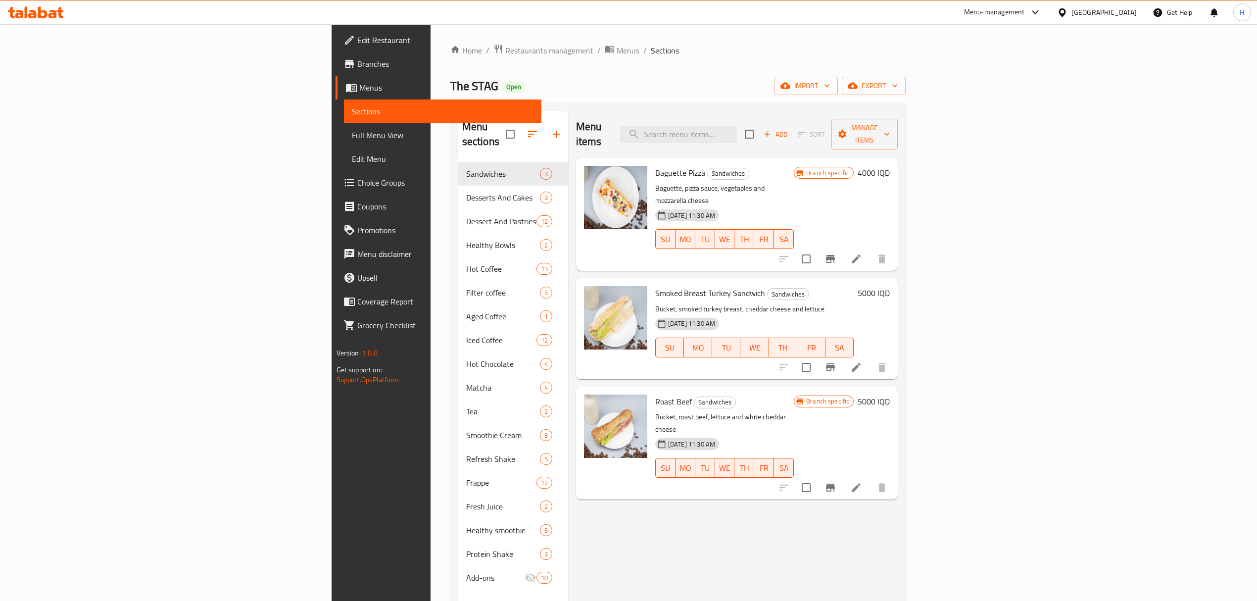
click at [575, 87] on div "The STAG Open import export" at bounding box center [678, 86] width 456 height 18
click at [675, 39] on div "Home / Restaurants management / Menus / Sections The STAG Open import export Me…" at bounding box center [677, 381] width 495 height 715
click at [597, 80] on div "The STAG Open import export" at bounding box center [678, 86] width 456 height 18
click at [588, 66] on div "Home / Restaurants management / Menus / Sections The STAG Open import export Me…" at bounding box center [678, 381] width 456 height 675
click at [897, 84] on span "export" at bounding box center [873, 86] width 48 height 12
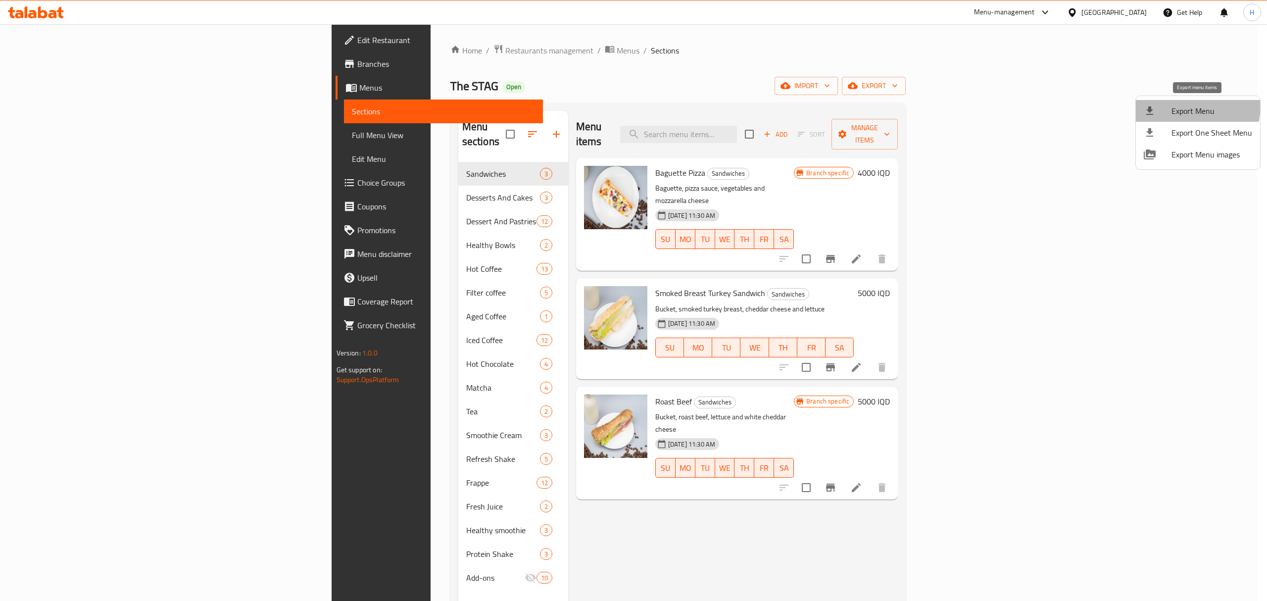
click at [1172, 105] on span "Export Menu" at bounding box center [1211, 111] width 81 height 12
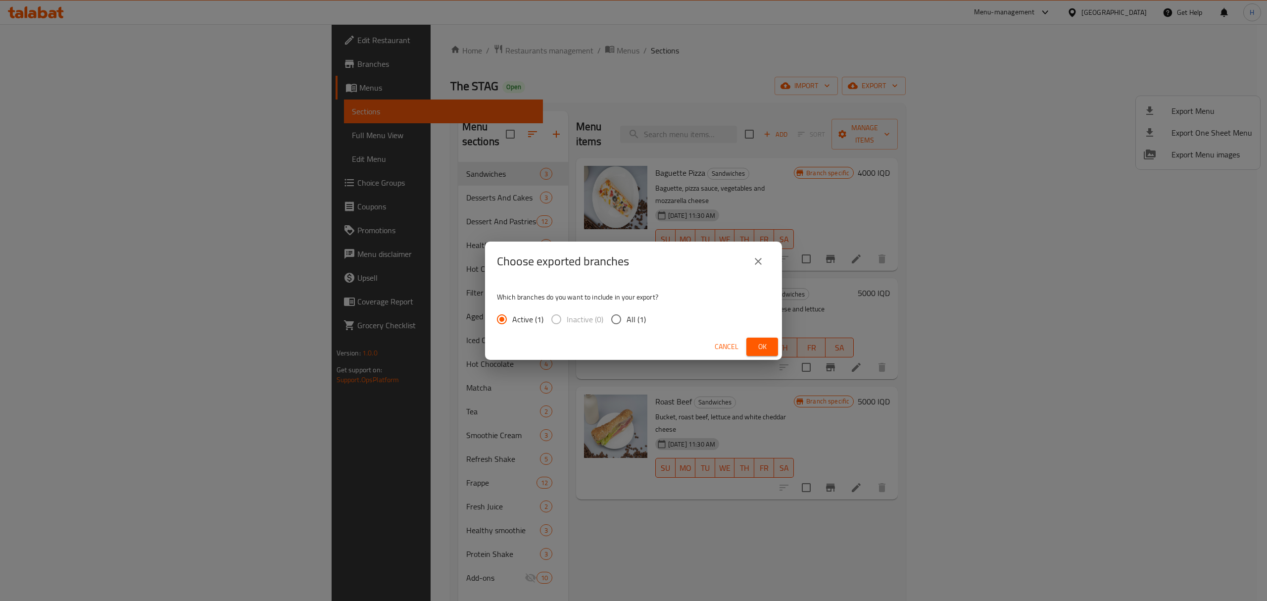
click at [766, 339] on button "Ok" at bounding box center [762, 346] width 32 height 18
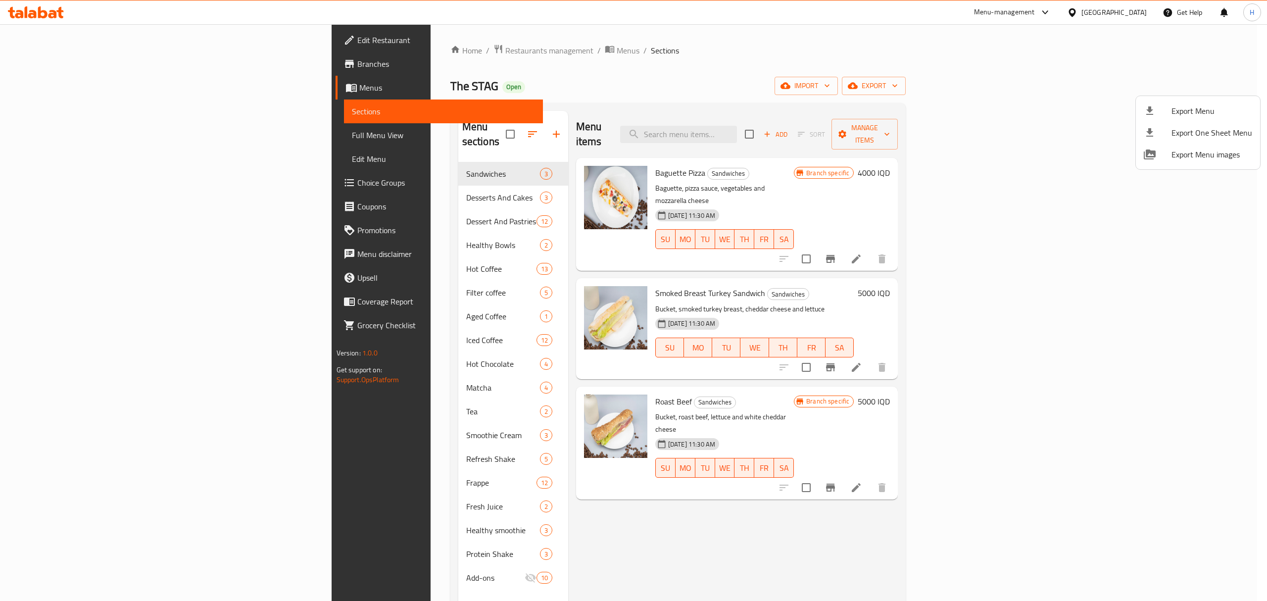
click at [886, 65] on div at bounding box center [633, 300] width 1267 height 601
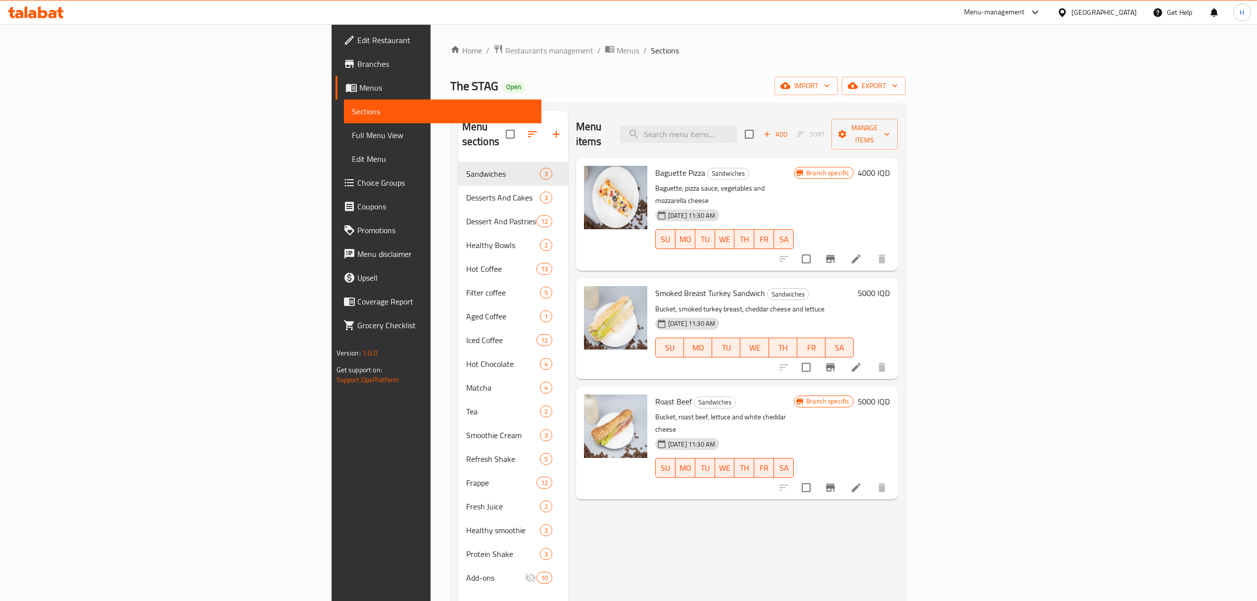
click at [906, 58] on div "Home / Restaurants management / Menus / Sections The STAG Open import export Me…" at bounding box center [678, 381] width 456 height 675
drag, startPoint x: 887, startPoint y: 41, endPoint x: 896, endPoint y: 43, distance: 9.6
click at [887, 42] on div "Home / Restaurants management / Menus / Sections The STAG Open import export Me…" at bounding box center [677, 381] width 495 height 715
click at [505, 52] on span "Restaurants management" at bounding box center [549, 51] width 88 height 12
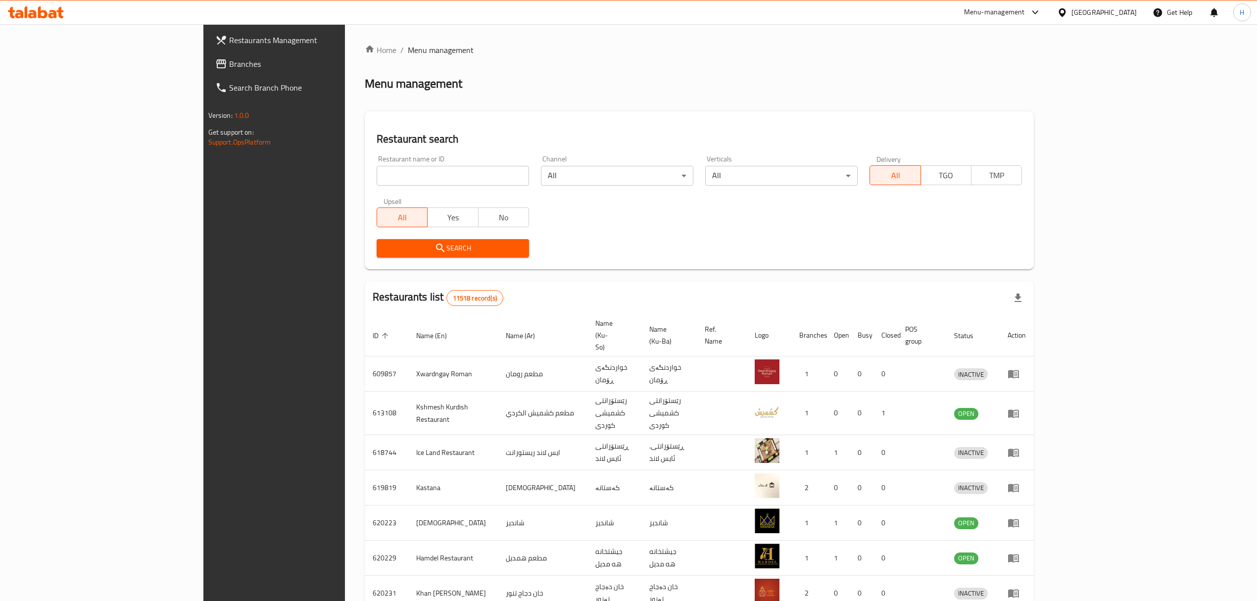
click at [426, 179] on input "search" at bounding box center [452, 176] width 152 height 20
type input "Al Chef [PERSON_NAME]"
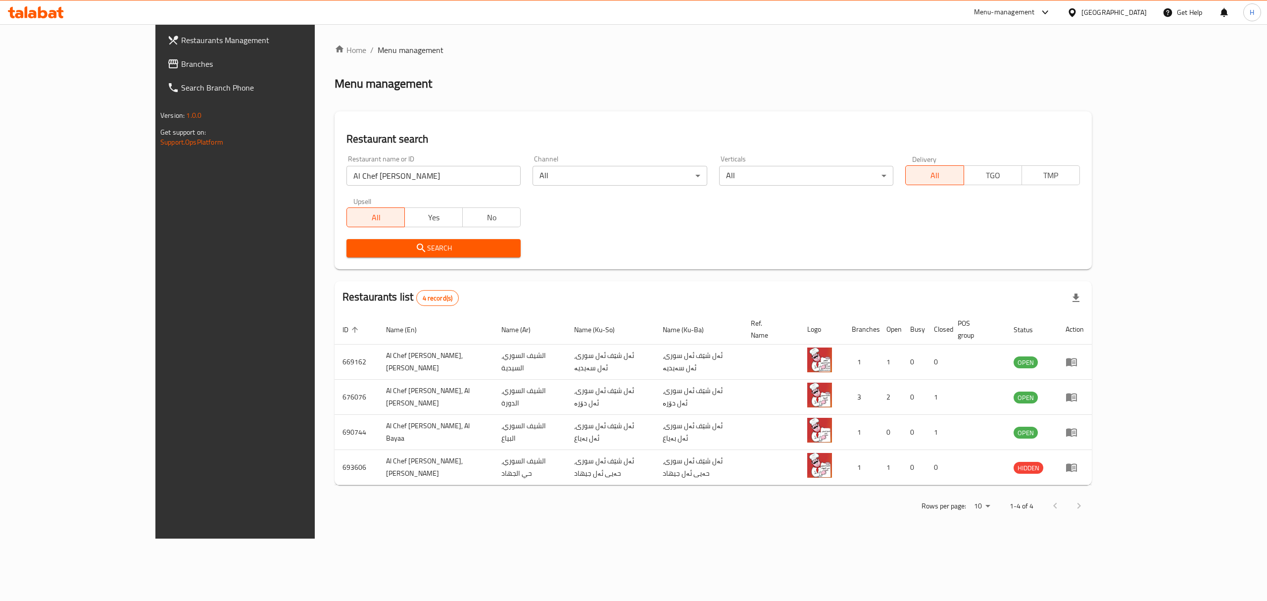
click at [610, 68] on div "Home / Menu management Menu management Restaurant search Restaurant name or ID …" at bounding box center [712, 281] width 757 height 474
click at [619, 90] on div "Menu management" at bounding box center [712, 84] width 757 height 16
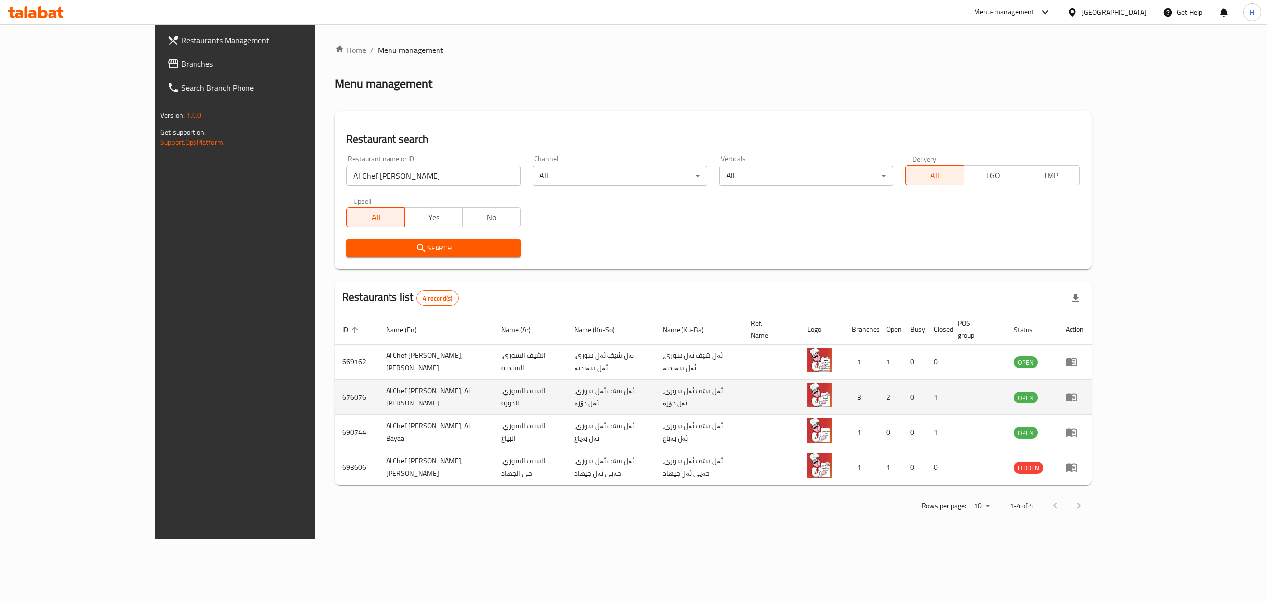
click at [1091, 386] on td "enhanced table" at bounding box center [1074, 396] width 34 height 35
click at [1077, 393] on icon "enhanced table" at bounding box center [1071, 397] width 11 height 8
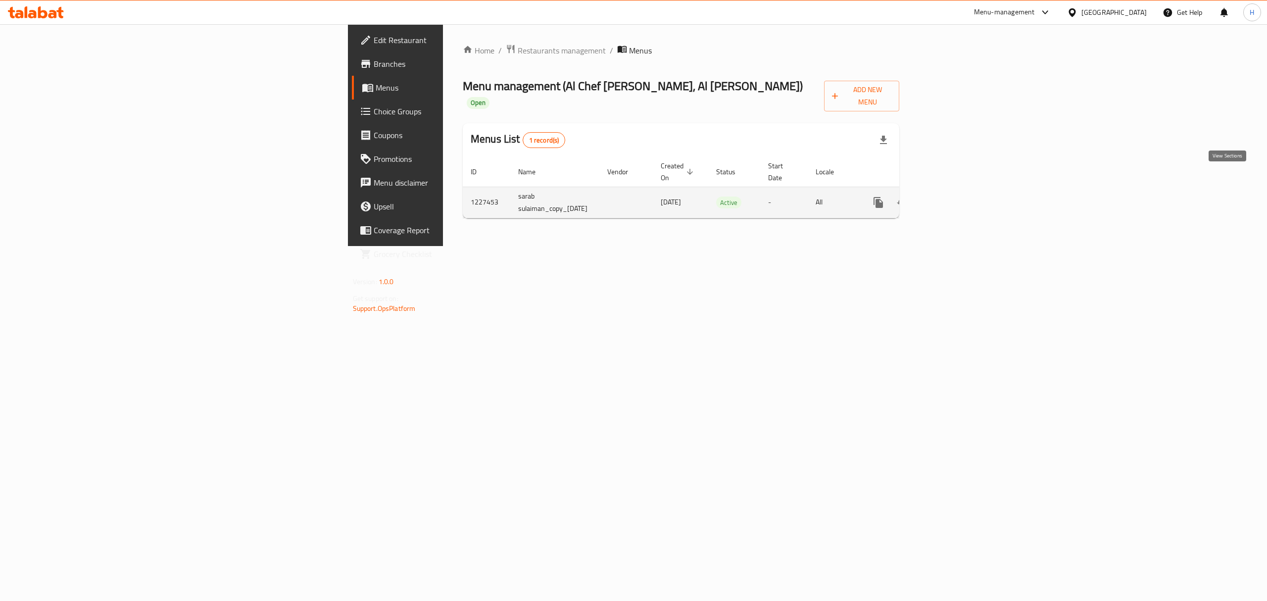
click at [961, 190] on link "enhanced table" at bounding box center [950, 202] width 24 height 24
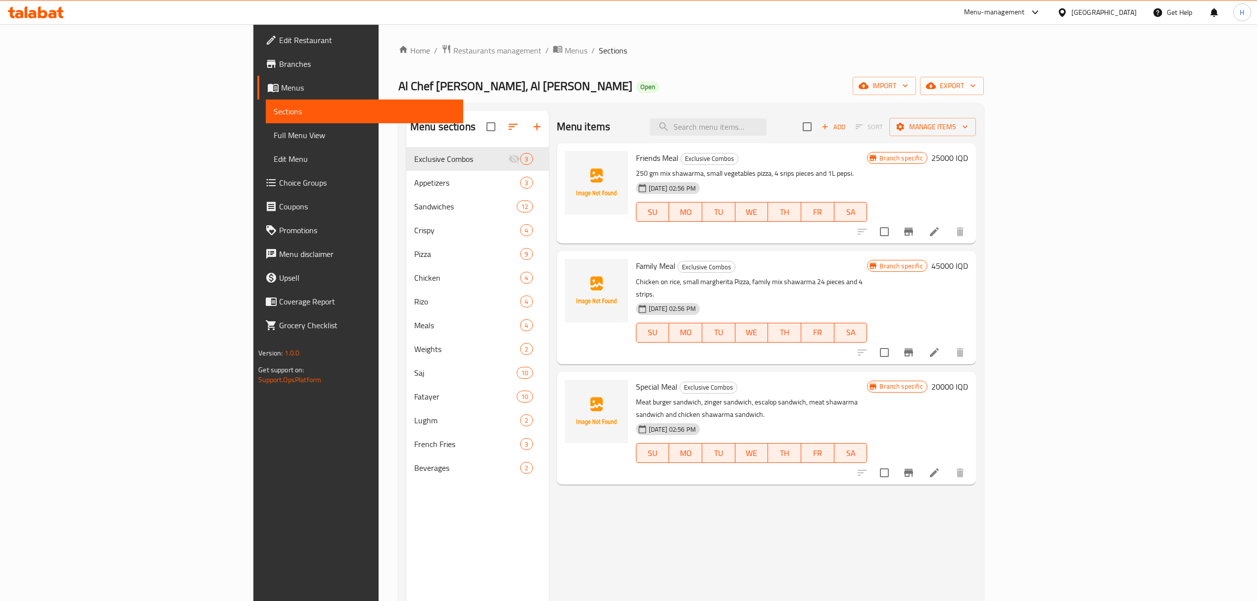
click at [633, 127] on div "Menu items Add Sort Manage items" at bounding box center [766, 127] width 419 height 32
click at [766, 131] on input "search" at bounding box center [708, 126] width 117 height 17
type input "a"
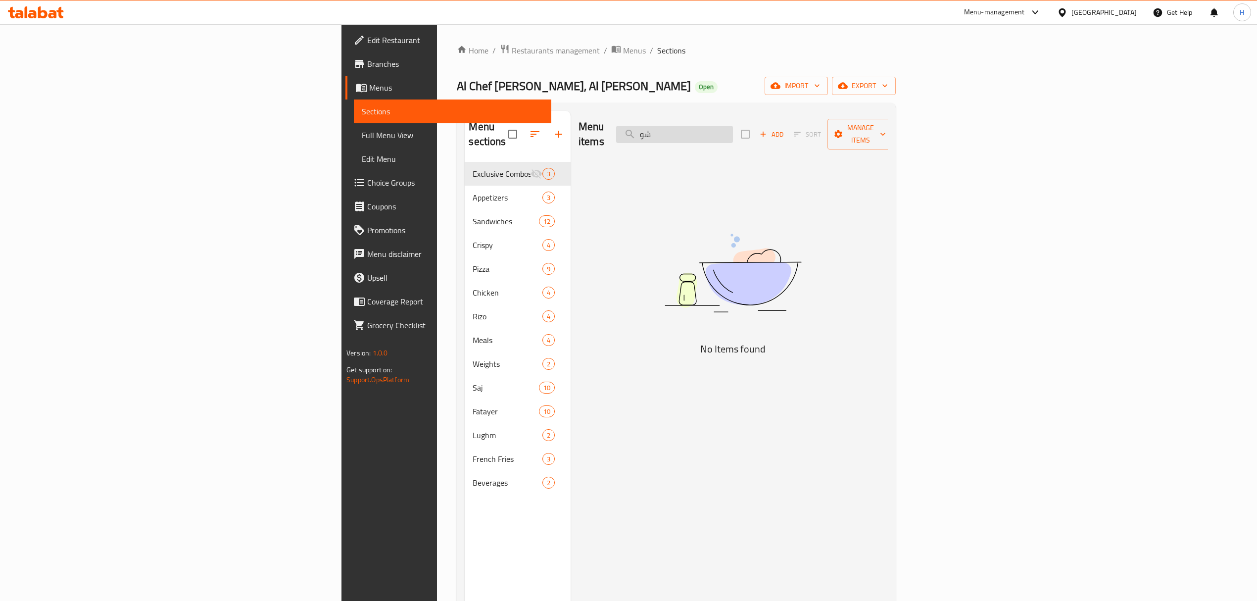
type input "شوي"
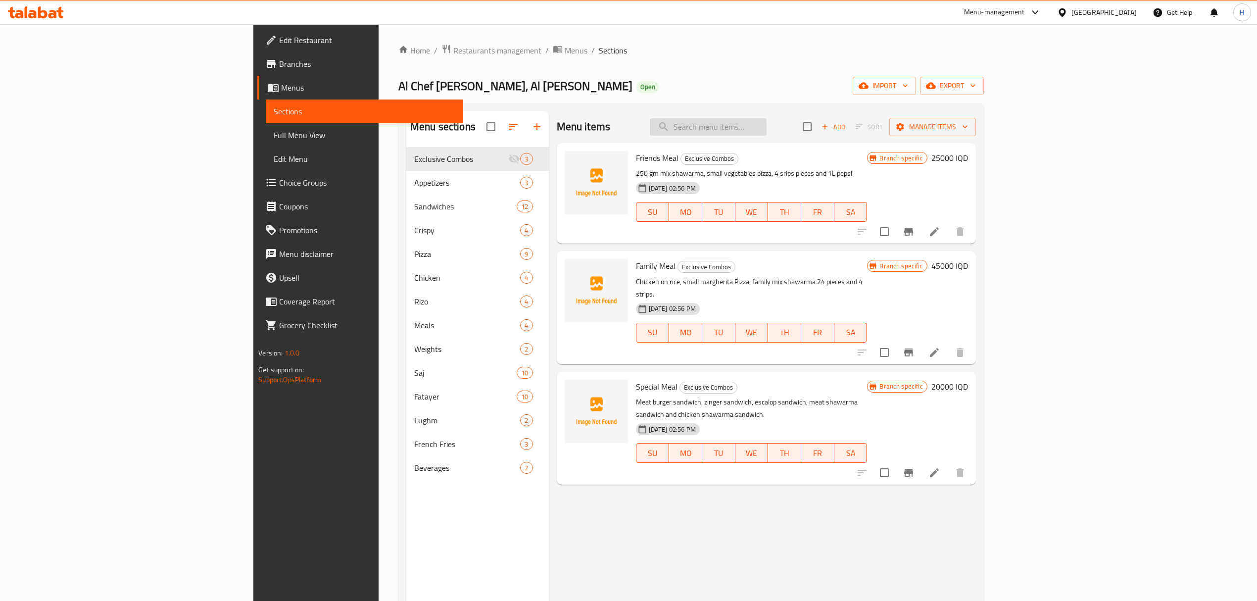
type input "ج"
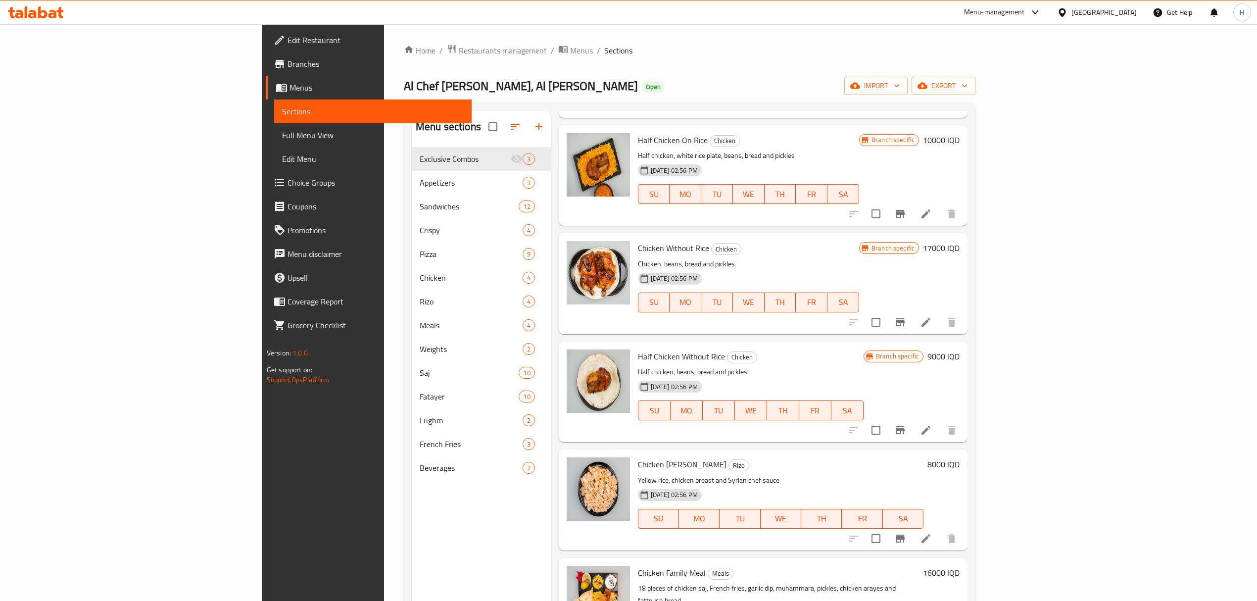
scroll to position [329, 0]
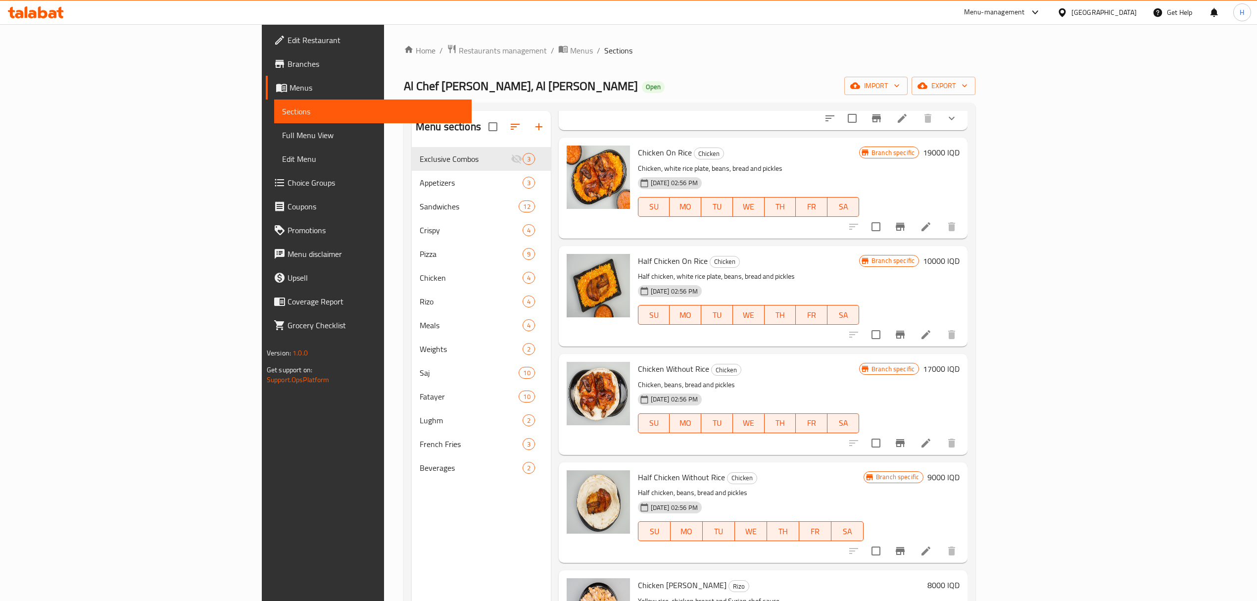
type input "دجاج"
click at [750, 268] on div "Half Chicken On Rice Chicken Half chicken, white rice plate, beans, bread and p…" at bounding box center [748, 296] width 229 height 93
click at [967, 135] on div "Menu items دجاج Add Sort Manage items Chicken Burger Sandwich Sandwiches 125 Gm…" at bounding box center [759, 411] width 417 height 601
click at [959, 153] on h6 "19000 IQD" at bounding box center [941, 152] width 37 height 14
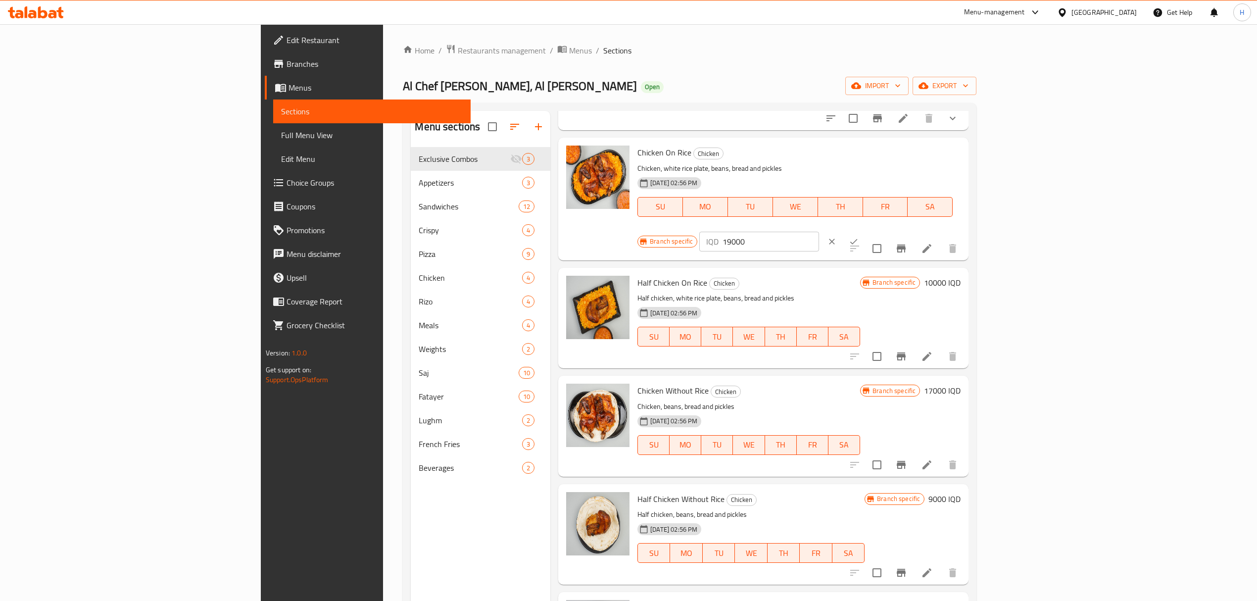
click at [718, 235] on p "IQD" at bounding box center [712, 241] width 12 height 12
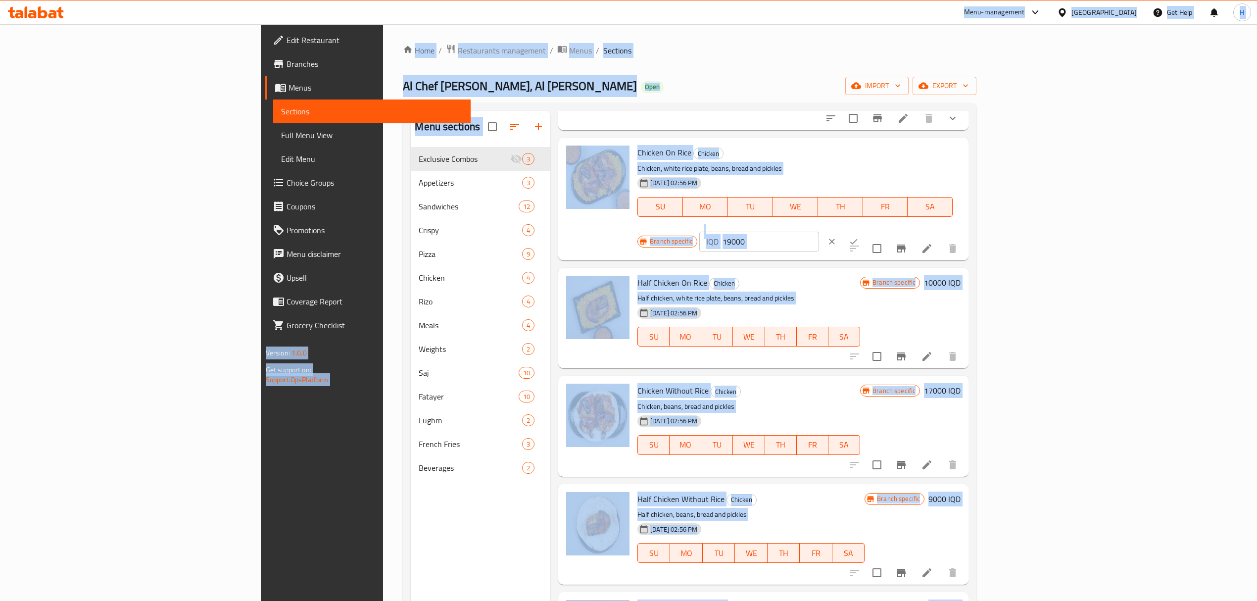
click at [919, 183] on div "[DATE] 02:56 PM SU MO TU WE TH FR SA" at bounding box center [794, 199] width 323 height 53
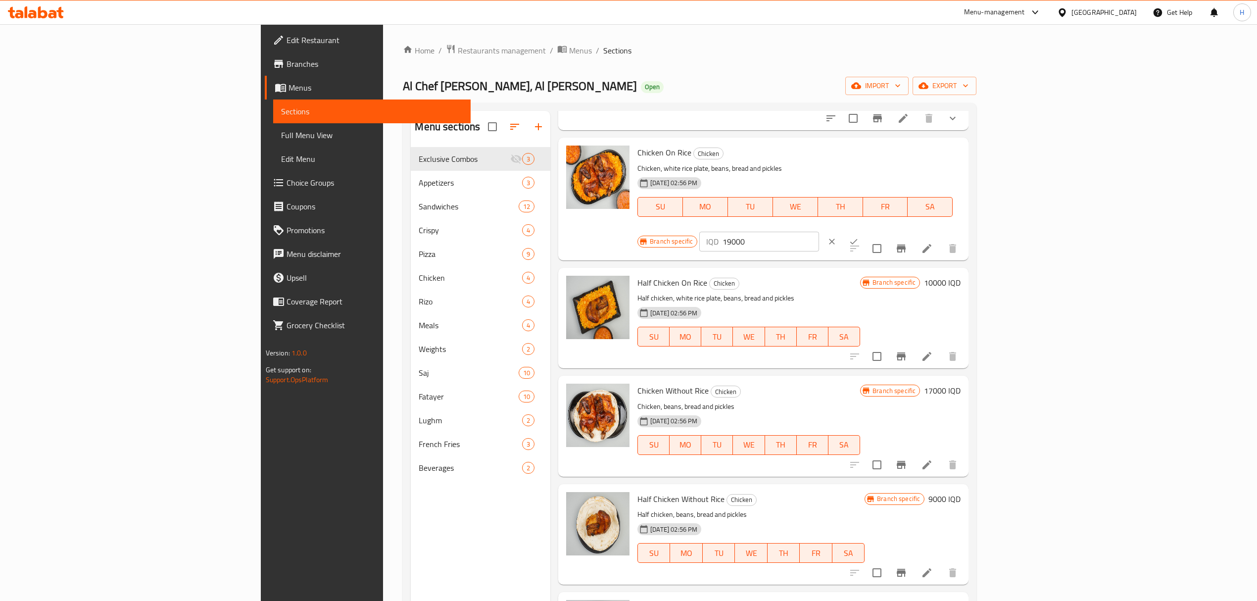
click at [718, 235] on p "IQD" at bounding box center [712, 241] width 12 height 12
click at [818, 232] on input "19000" at bounding box center [770, 242] width 96 height 20
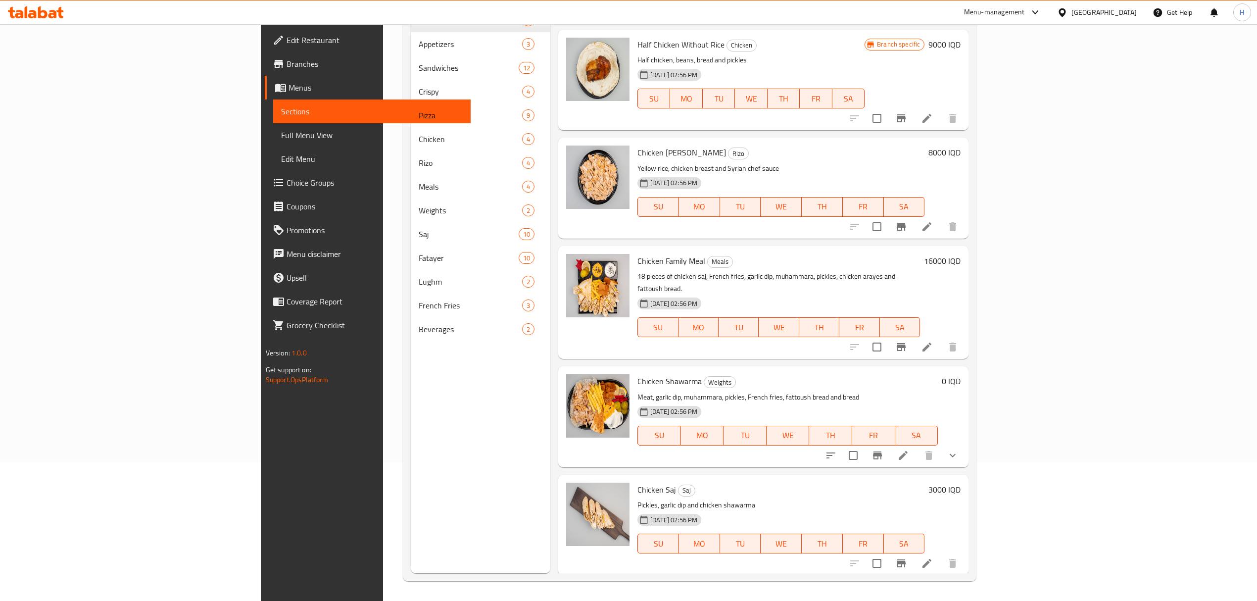
scroll to position [644, 0]
click at [912, 372] on div "Chicken Shawarma Weights Meat, garlic dip, muhammara, pickles, French fries, fa…" at bounding box center [787, 418] width 308 height 93
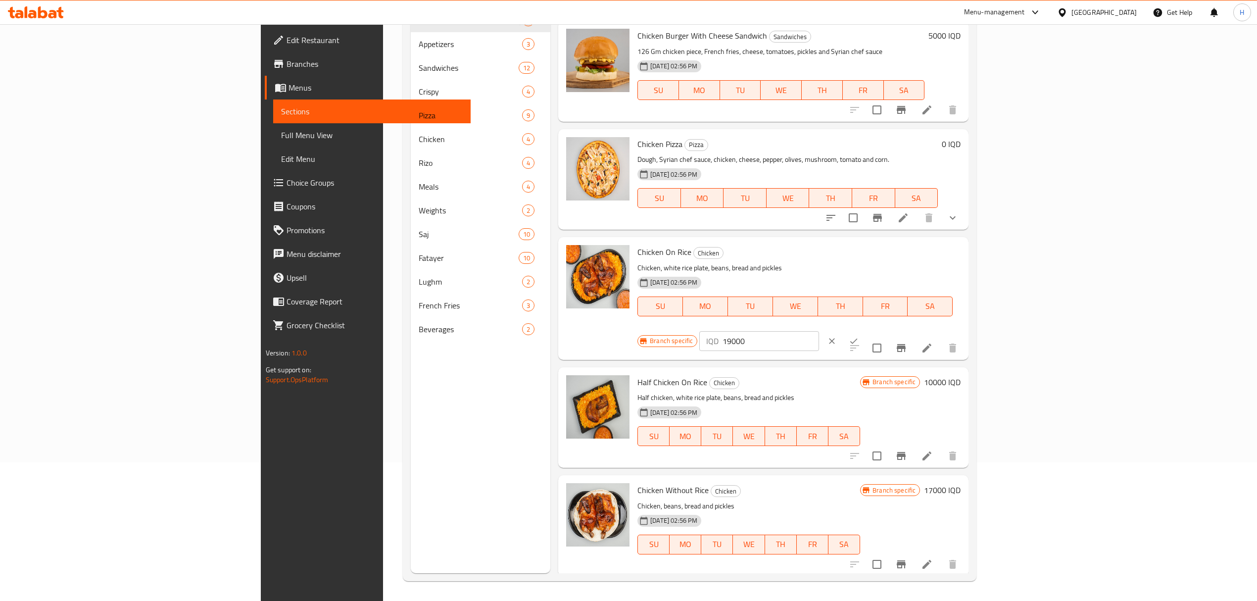
scroll to position [198, 0]
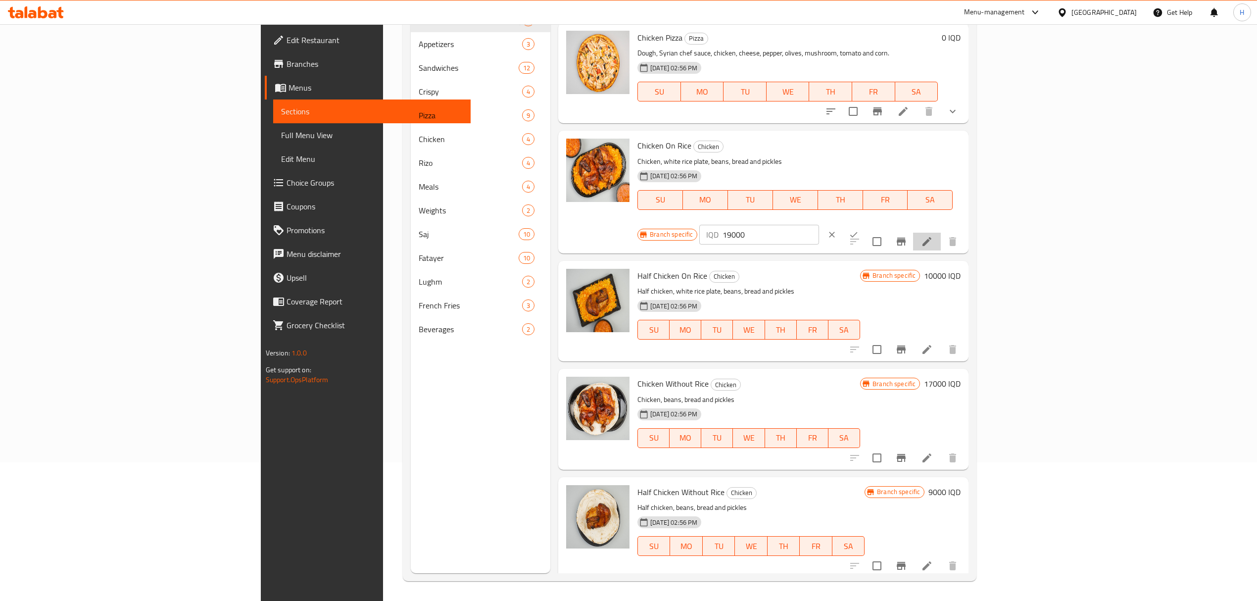
click at [940, 233] on li at bounding box center [927, 242] width 28 height 18
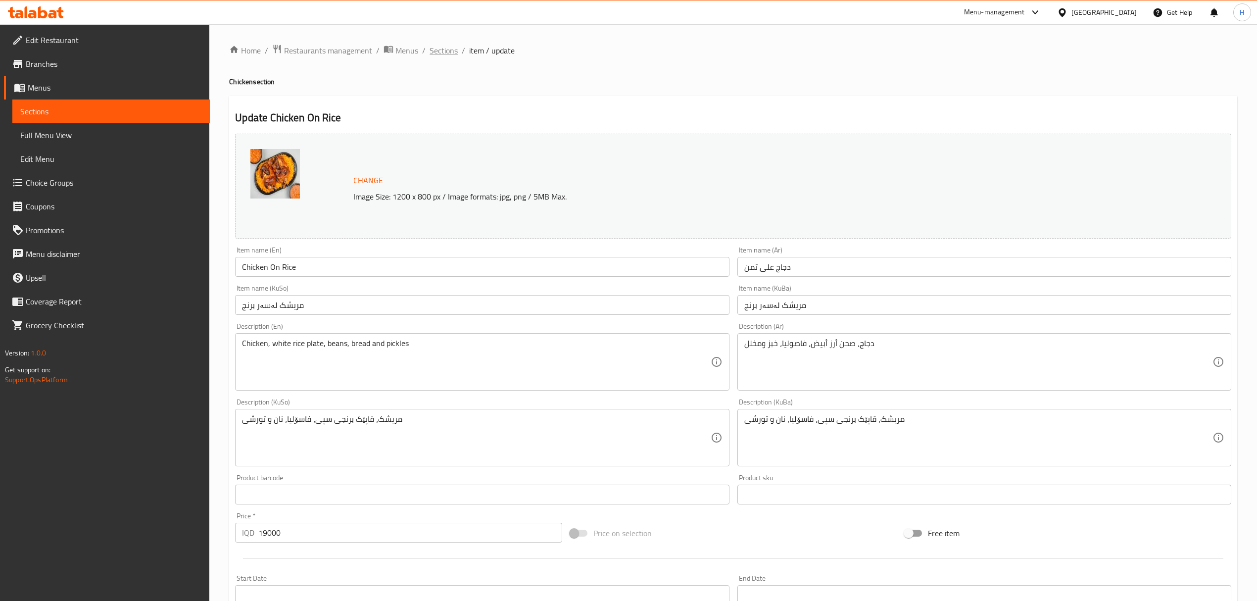
click at [450, 45] on span "Sections" at bounding box center [443, 51] width 28 height 12
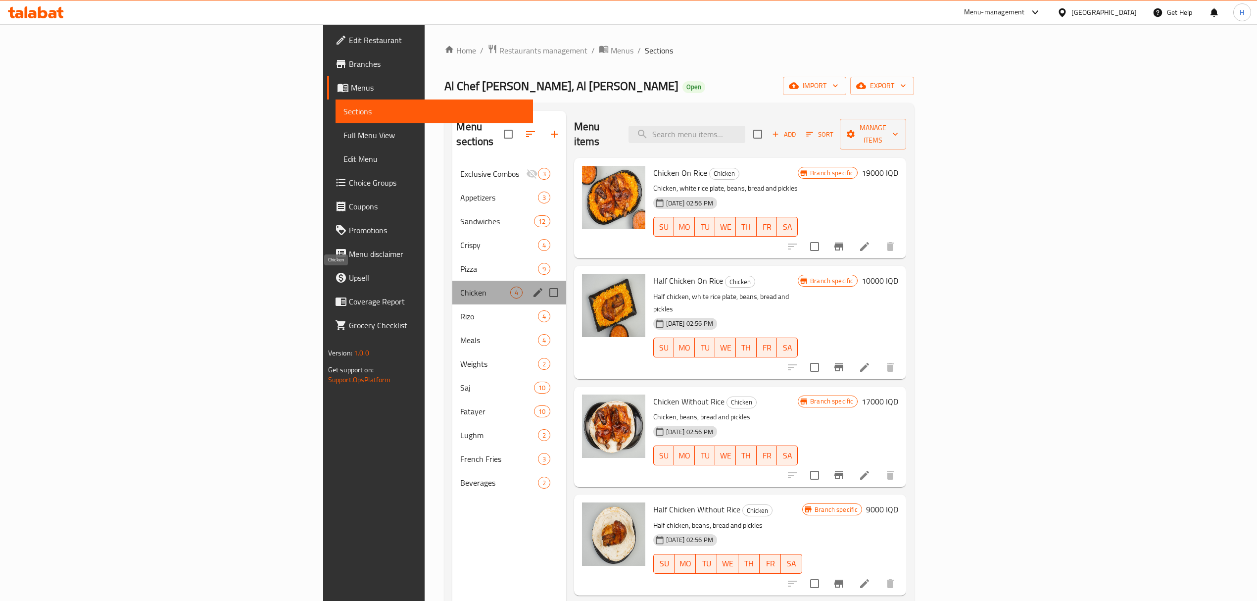
click at [460, 286] on span "Chicken" at bounding box center [484, 292] width 49 height 12
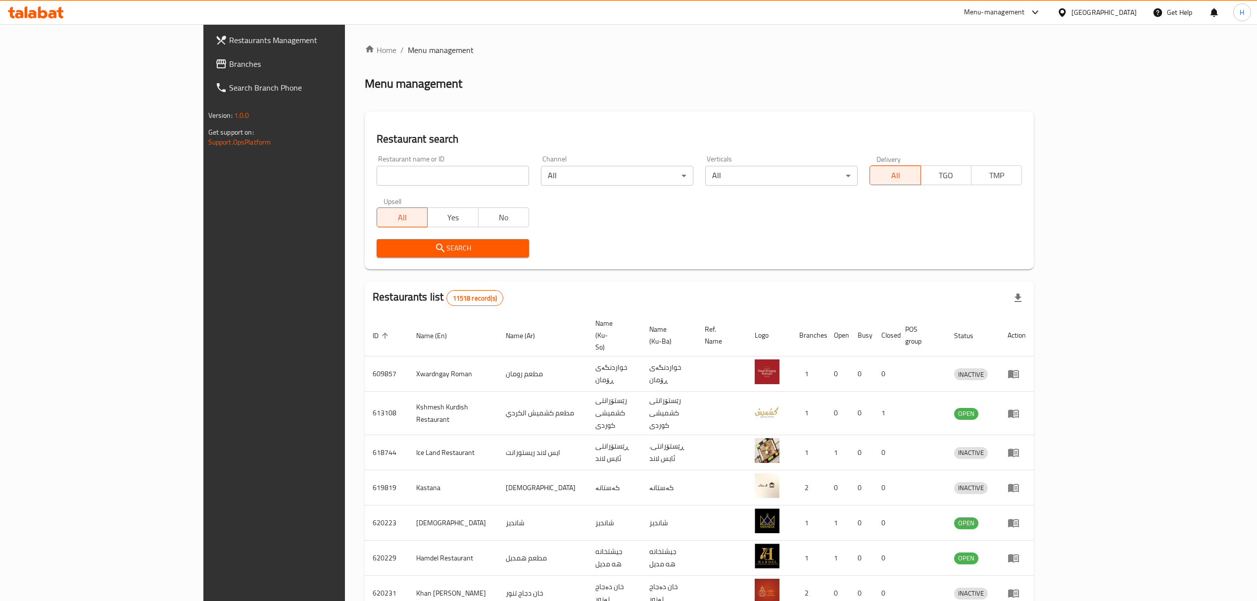
click at [376, 172] on input "search" at bounding box center [452, 176] width 152 height 20
type input "Coffee Moment"
click at [384, 247] on span "Search" at bounding box center [452, 248] width 137 height 12
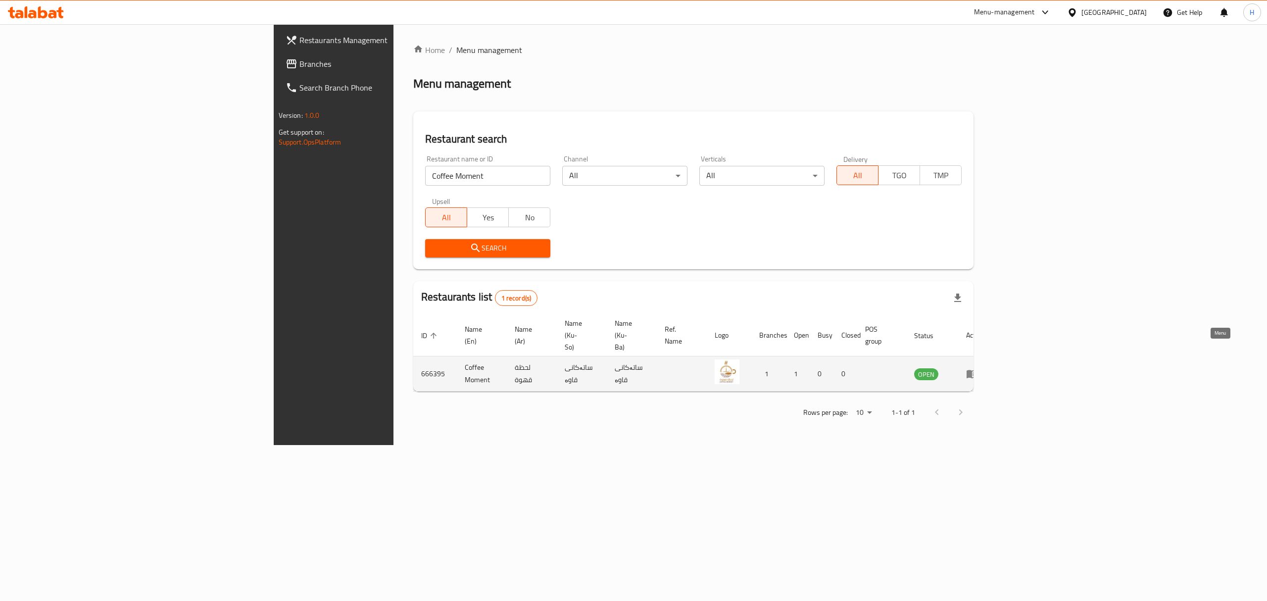
click at [976, 372] on icon "enhanced table" at bounding box center [973, 374] width 3 height 4
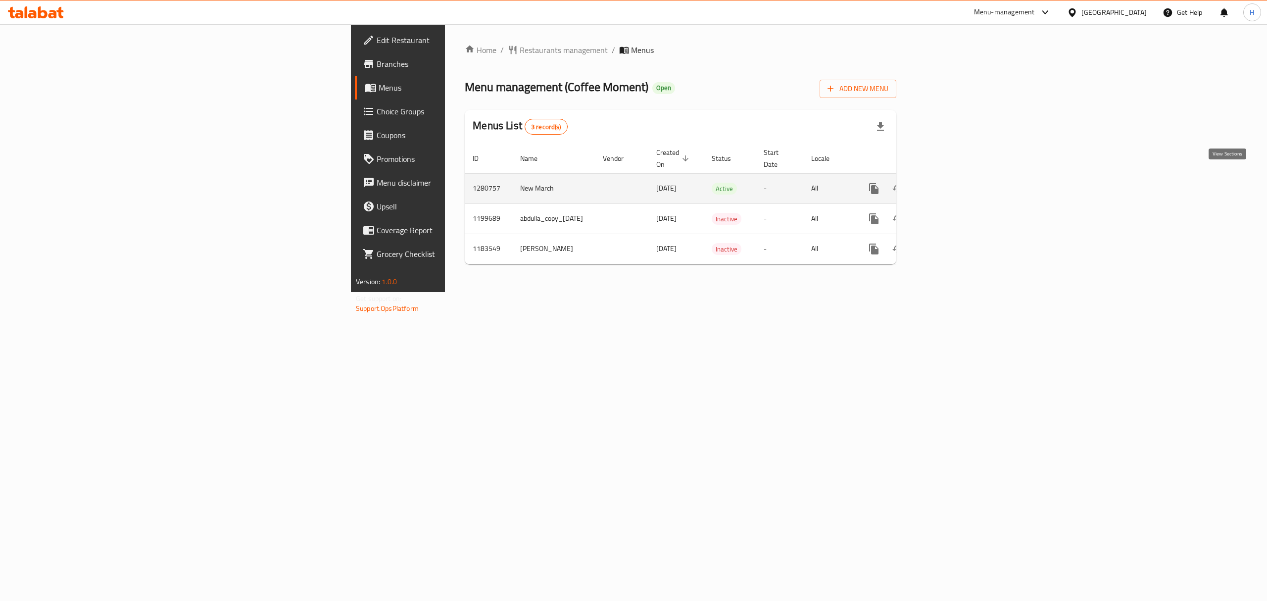
click at [951, 183] on icon "enhanced table" at bounding box center [945, 189] width 12 height 12
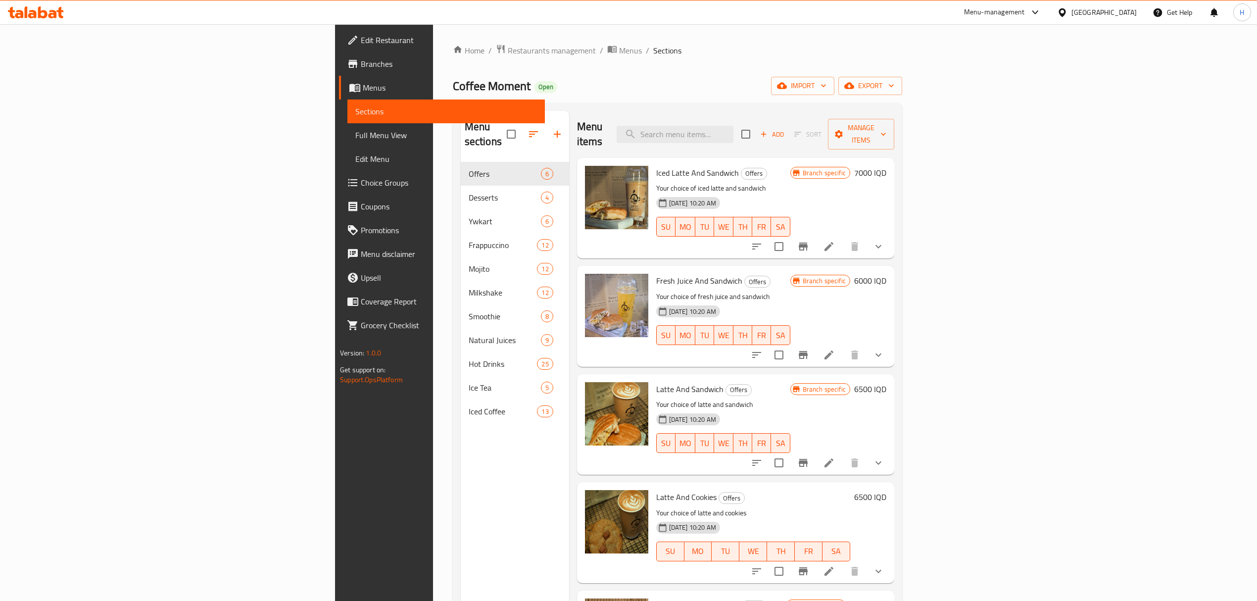
click at [894, 119] on div "Menu items Add Sort Manage items" at bounding box center [735, 134] width 317 height 47
click at [733, 130] on input "search" at bounding box center [674, 134] width 117 height 17
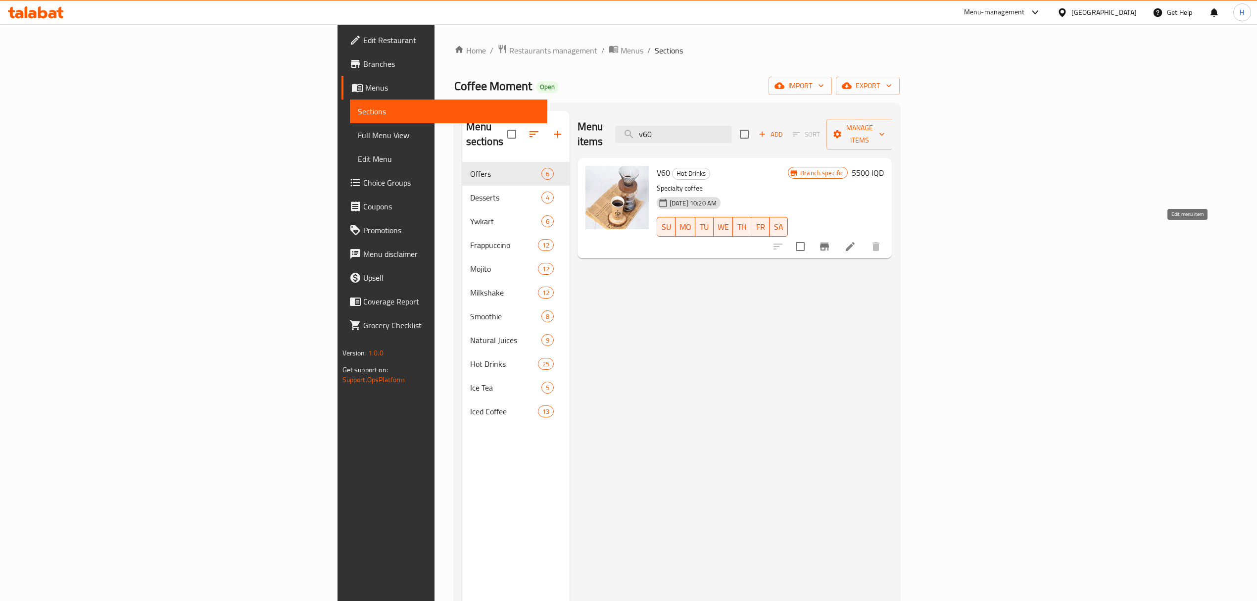
type input "v60"
click at [856, 240] on icon at bounding box center [850, 246] width 12 height 12
